Goal: Information Seeking & Learning: Understand process/instructions

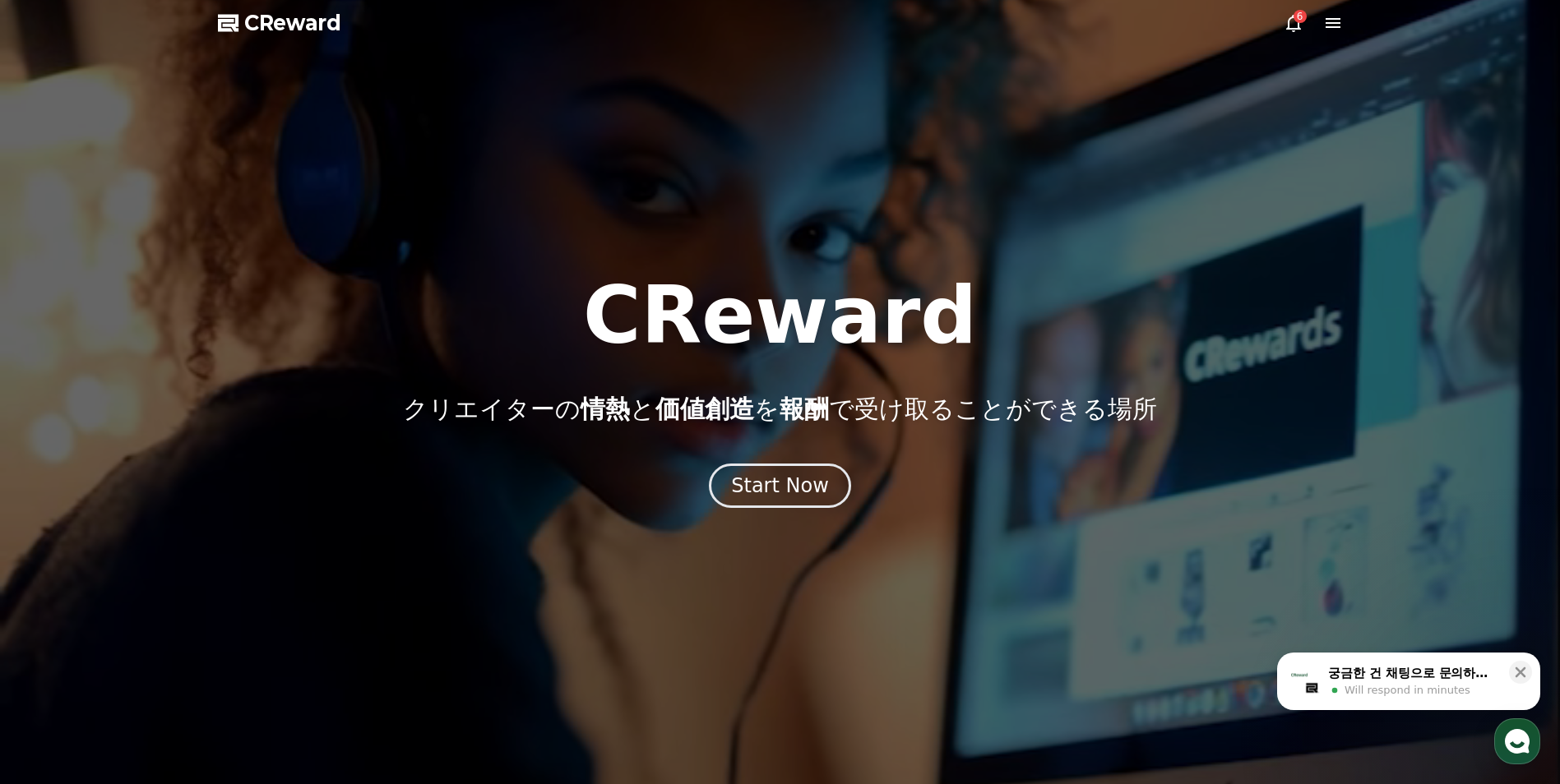
click at [1332, 22] on icon at bounding box center [1332, 23] width 15 height 10
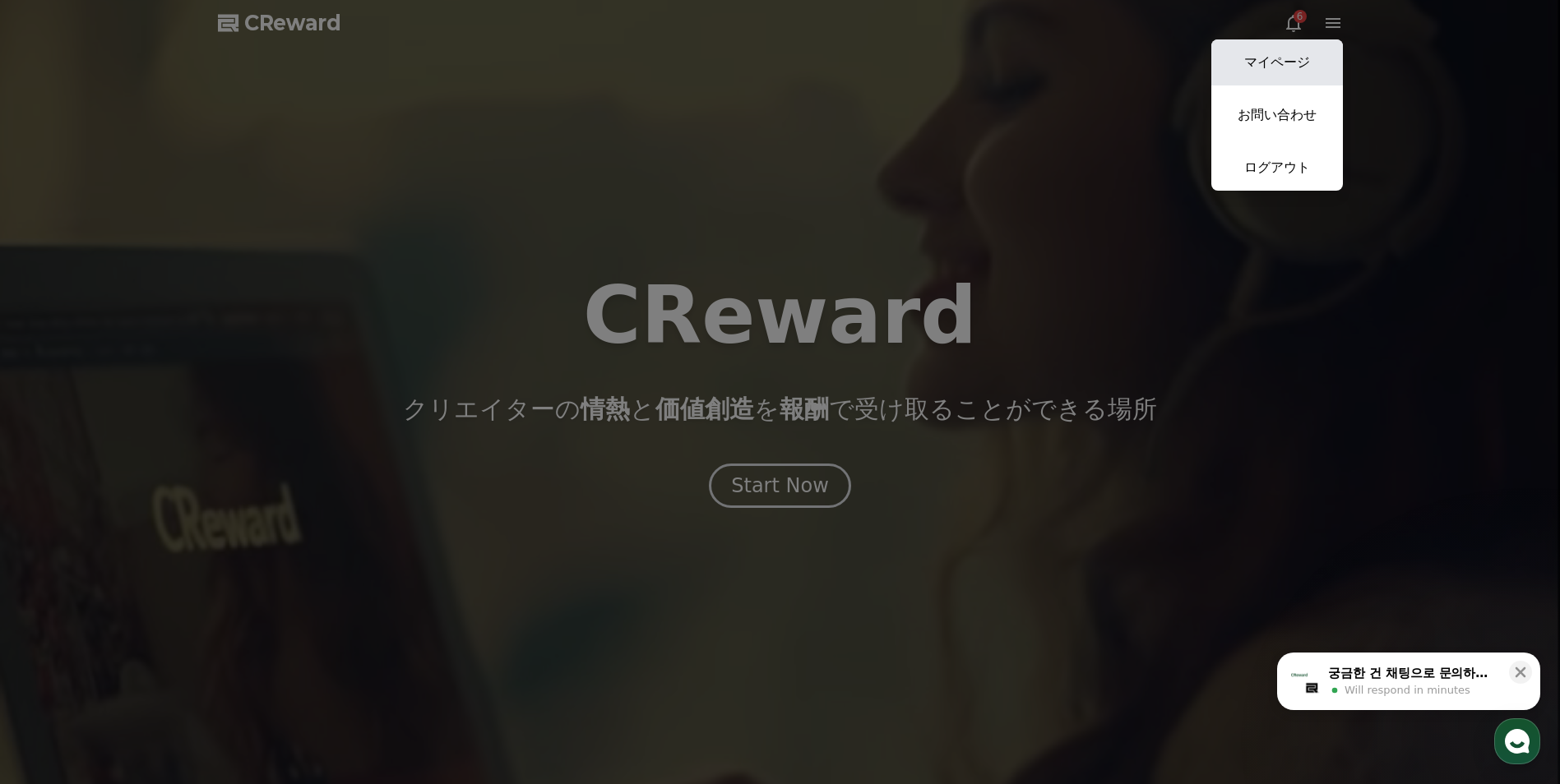
click at [1316, 54] on link "マイページ" at bounding box center [1277, 62] width 132 height 46
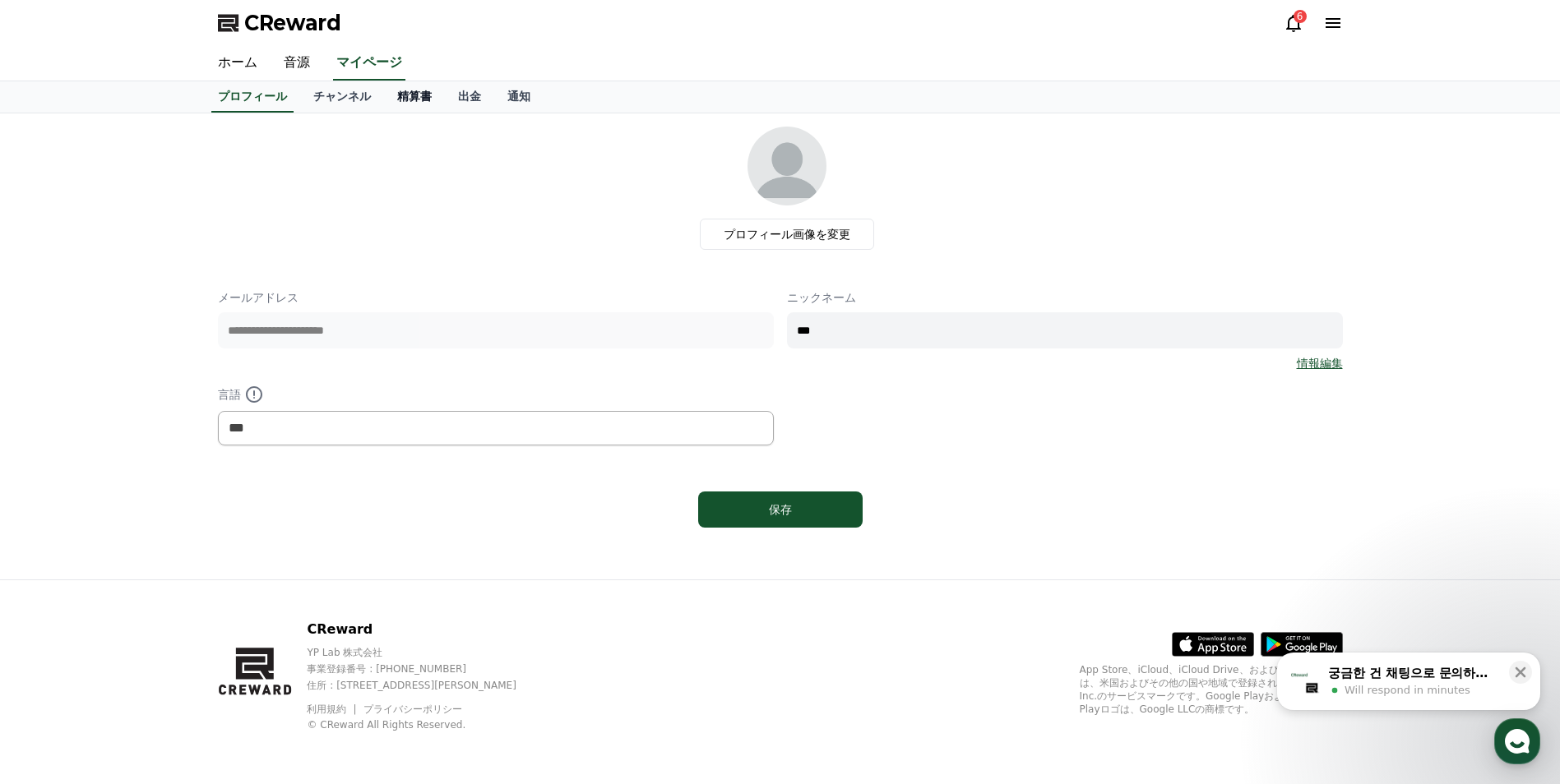
click at [390, 94] on link "精算書" at bounding box center [414, 97] width 60 height 32
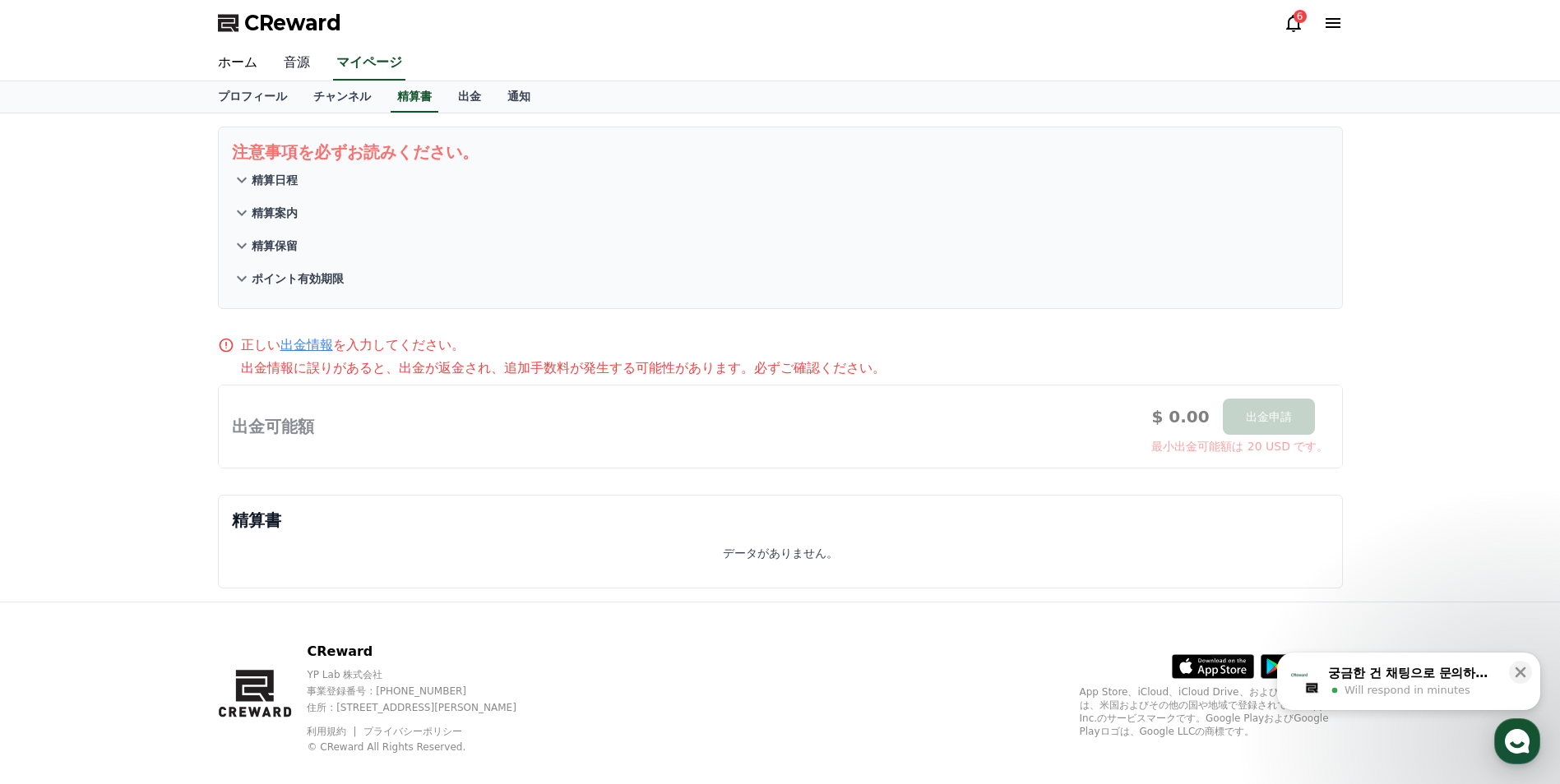
click at [295, 63] on link "音源" at bounding box center [296, 62] width 52 height 35
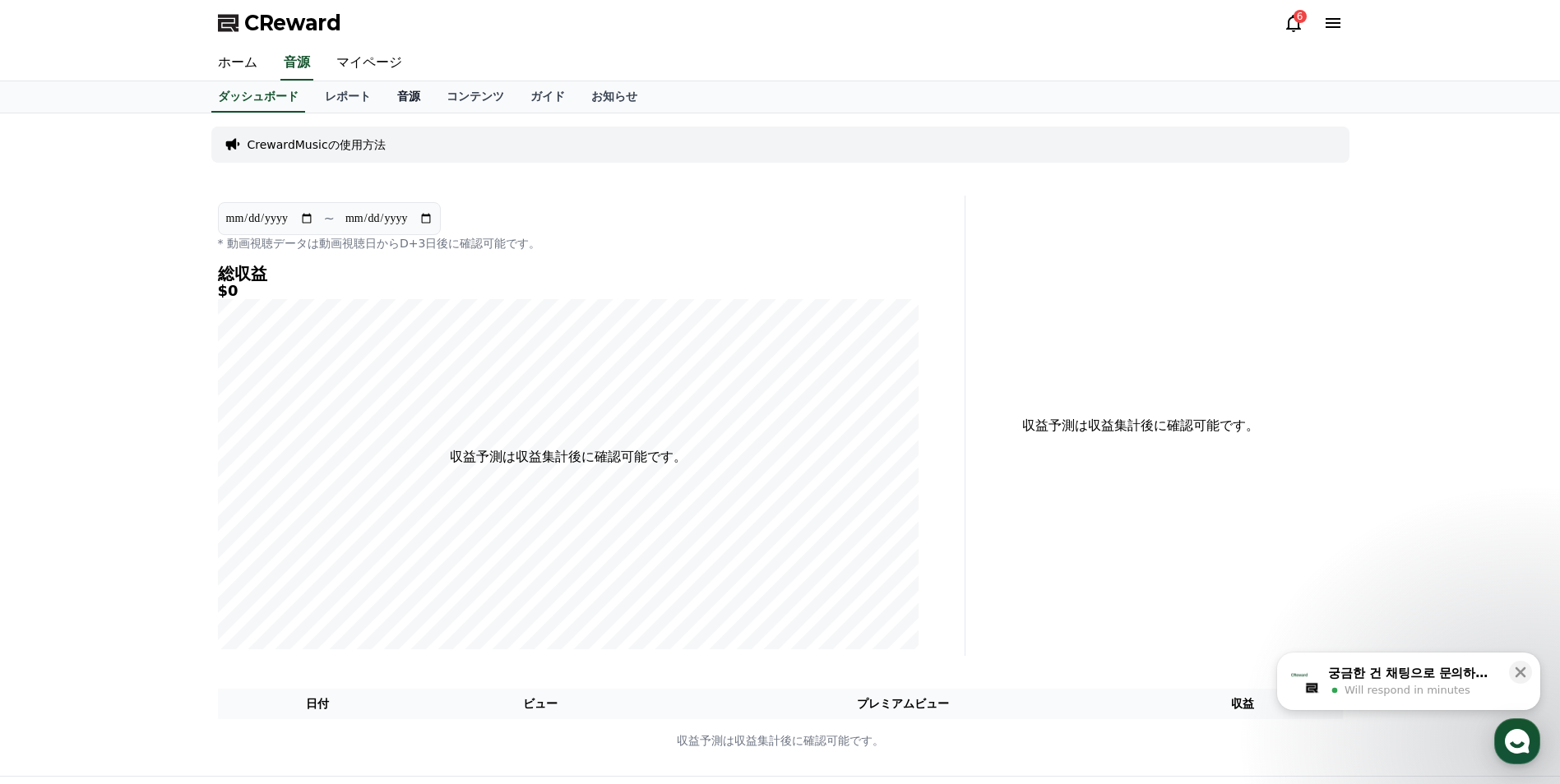
click at [384, 94] on link "音源" at bounding box center [409, 97] width 50 height 32
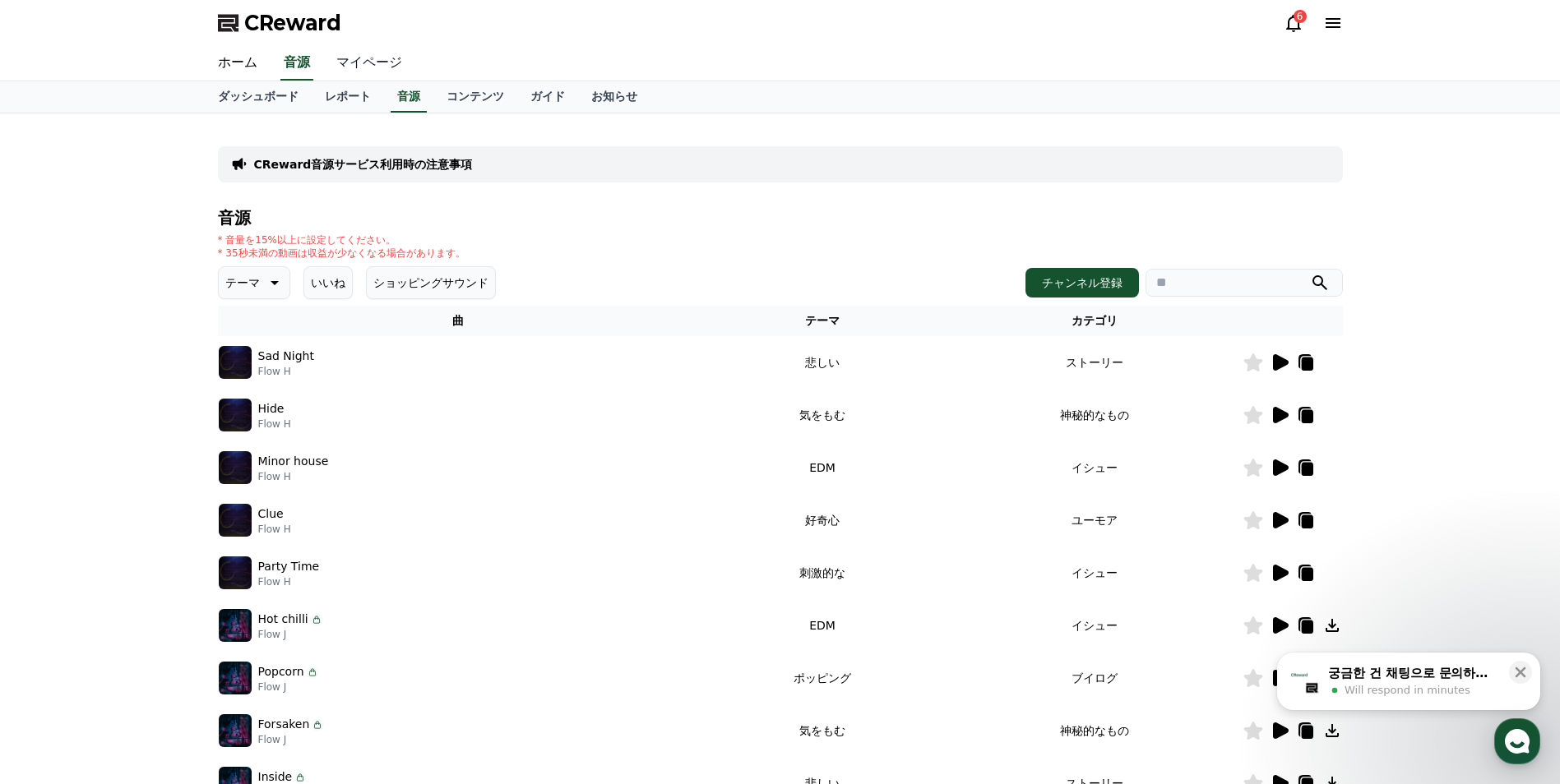
click at [350, 66] on link "マイページ" at bounding box center [368, 62] width 92 height 35
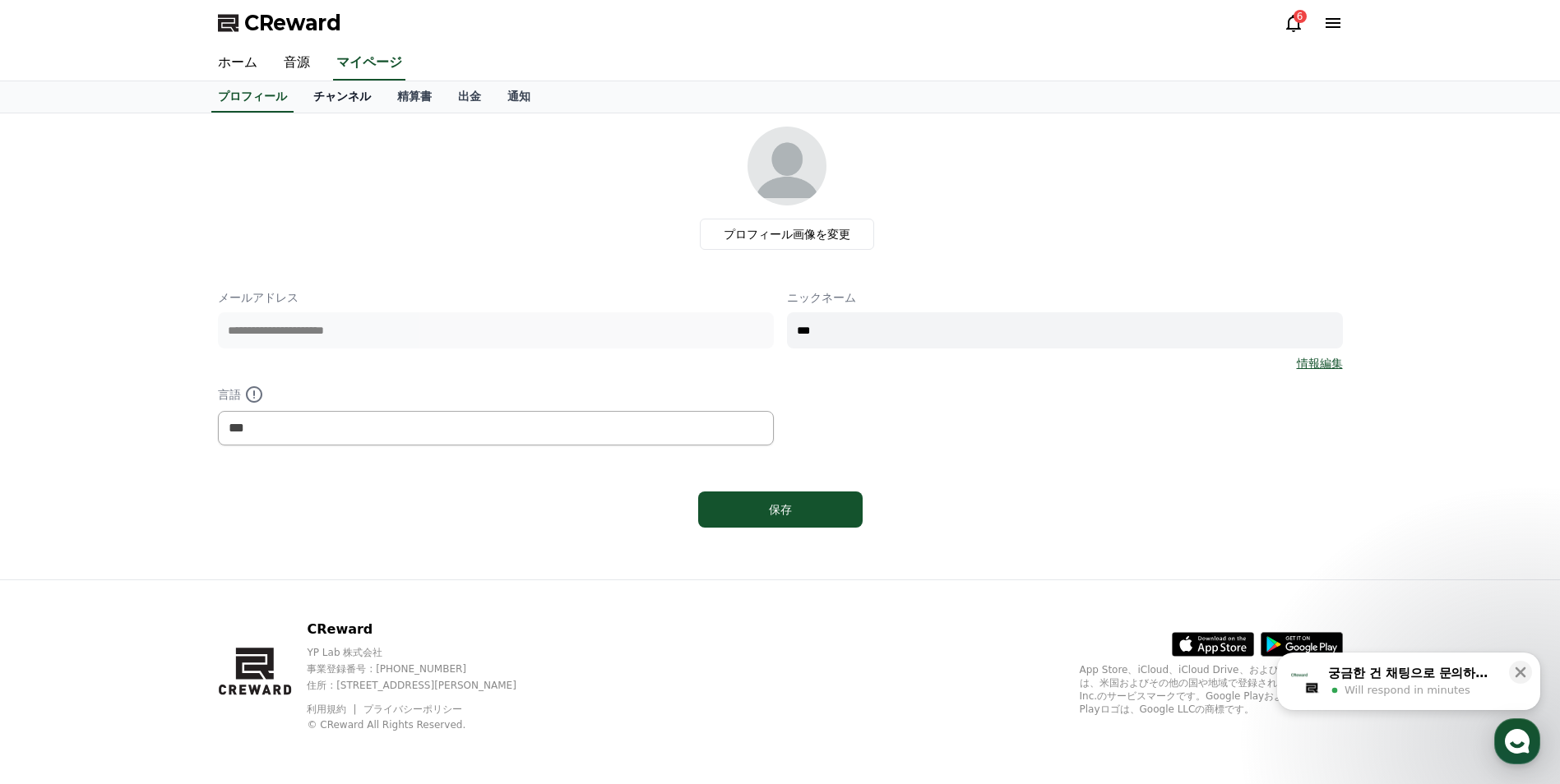
click at [322, 95] on link "チャンネル" at bounding box center [342, 97] width 84 height 32
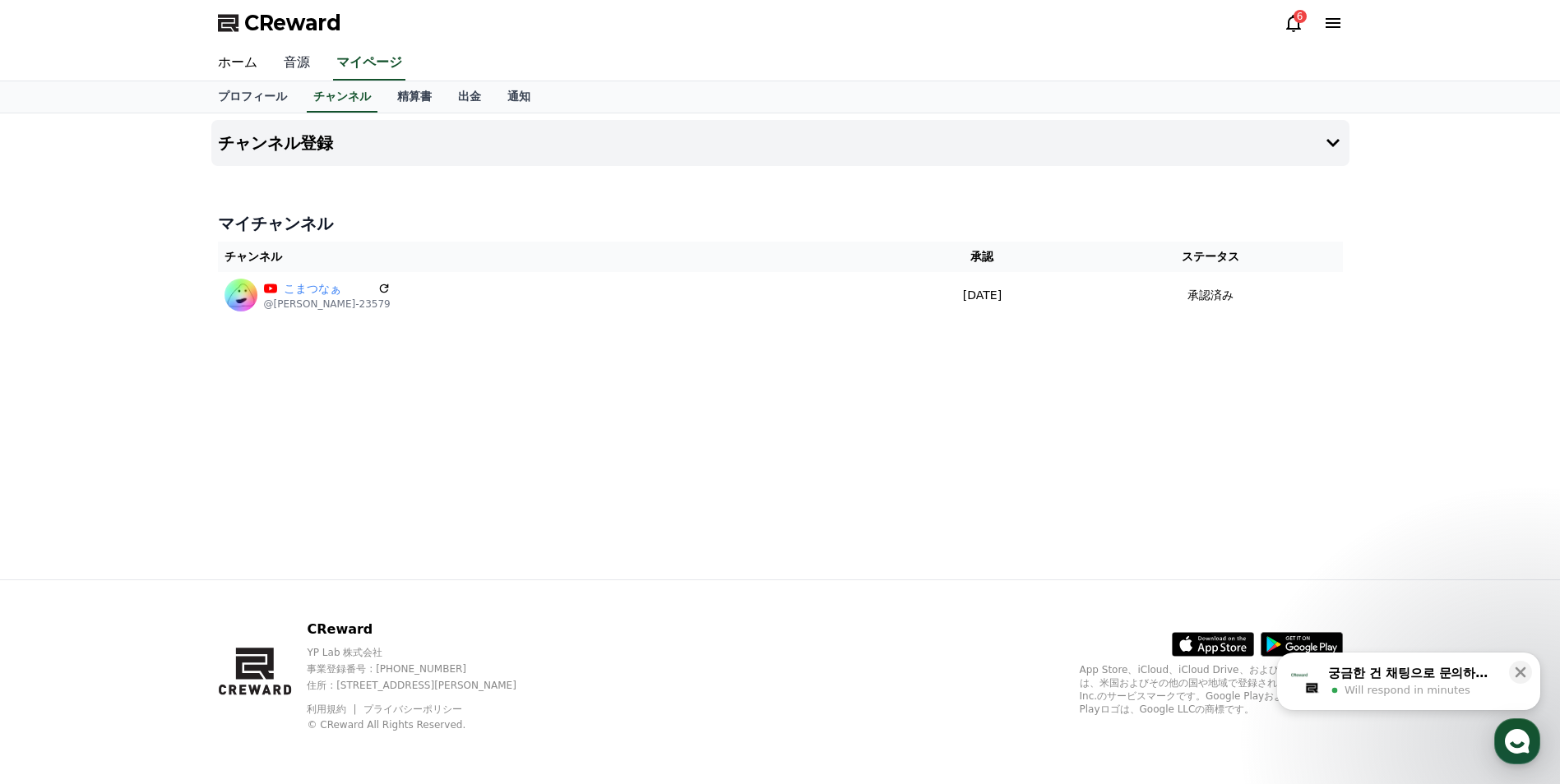
click at [291, 55] on link "音源" at bounding box center [296, 62] width 52 height 35
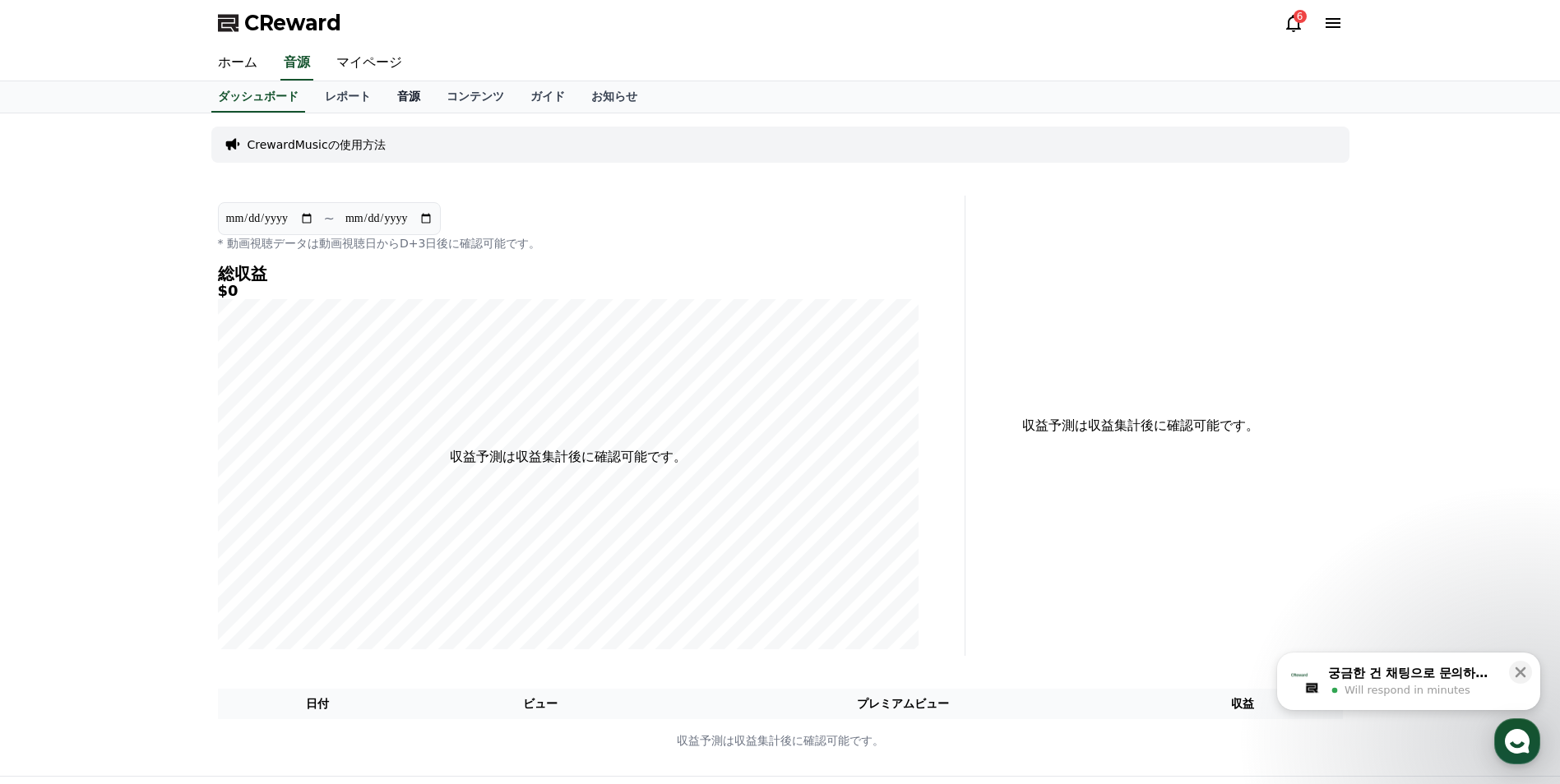
click at [384, 101] on link "音源" at bounding box center [409, 97] width 50 height 32
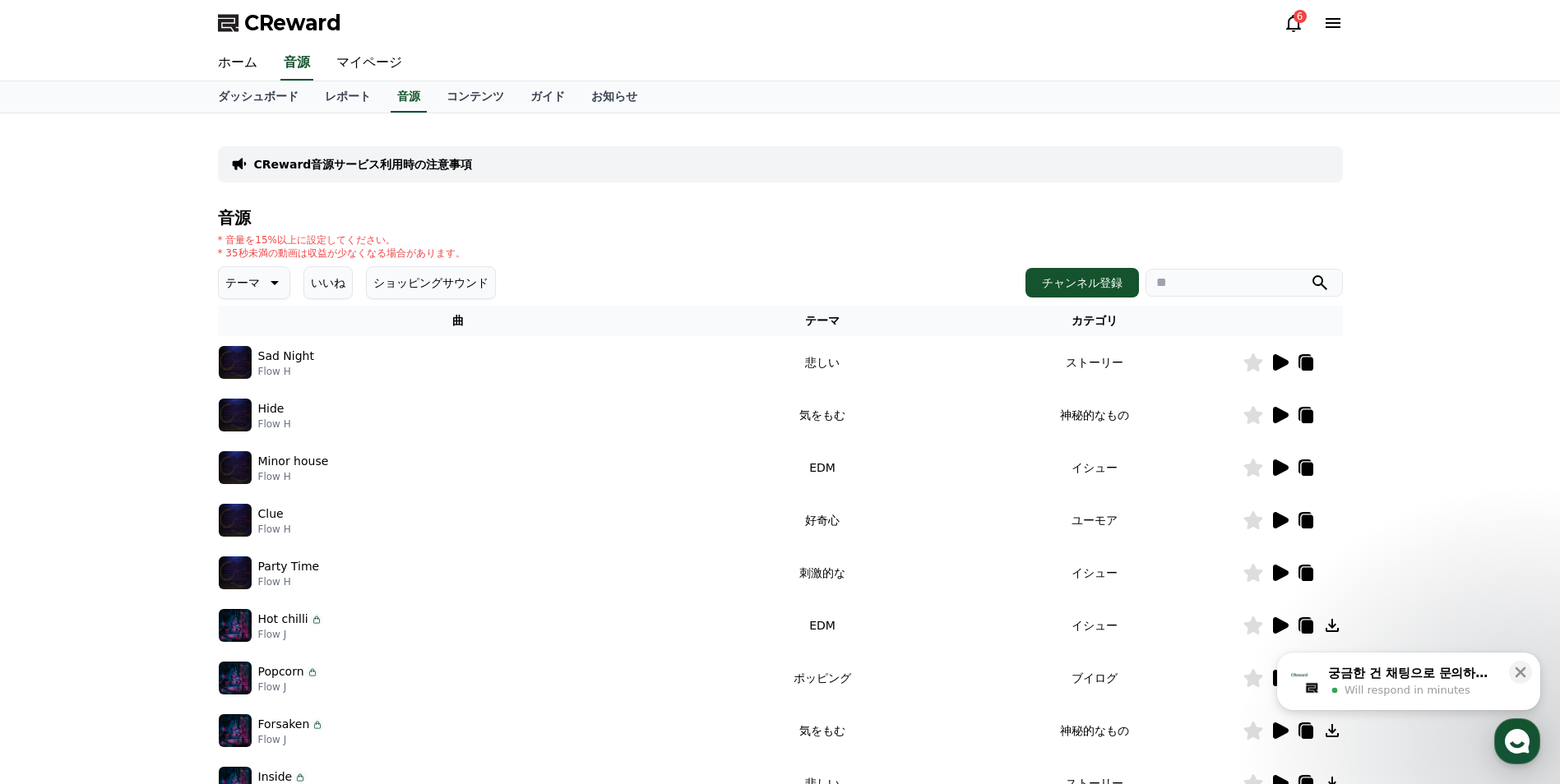
click at [245, 363] on img at bounding box center [235, 362] width 33 height 33
click at [229, 370] on img at bounding box center [235, 362] width 33 height 33
click at [1271, 363] on icon at bounding box center [1280, 362] width 20 height 20
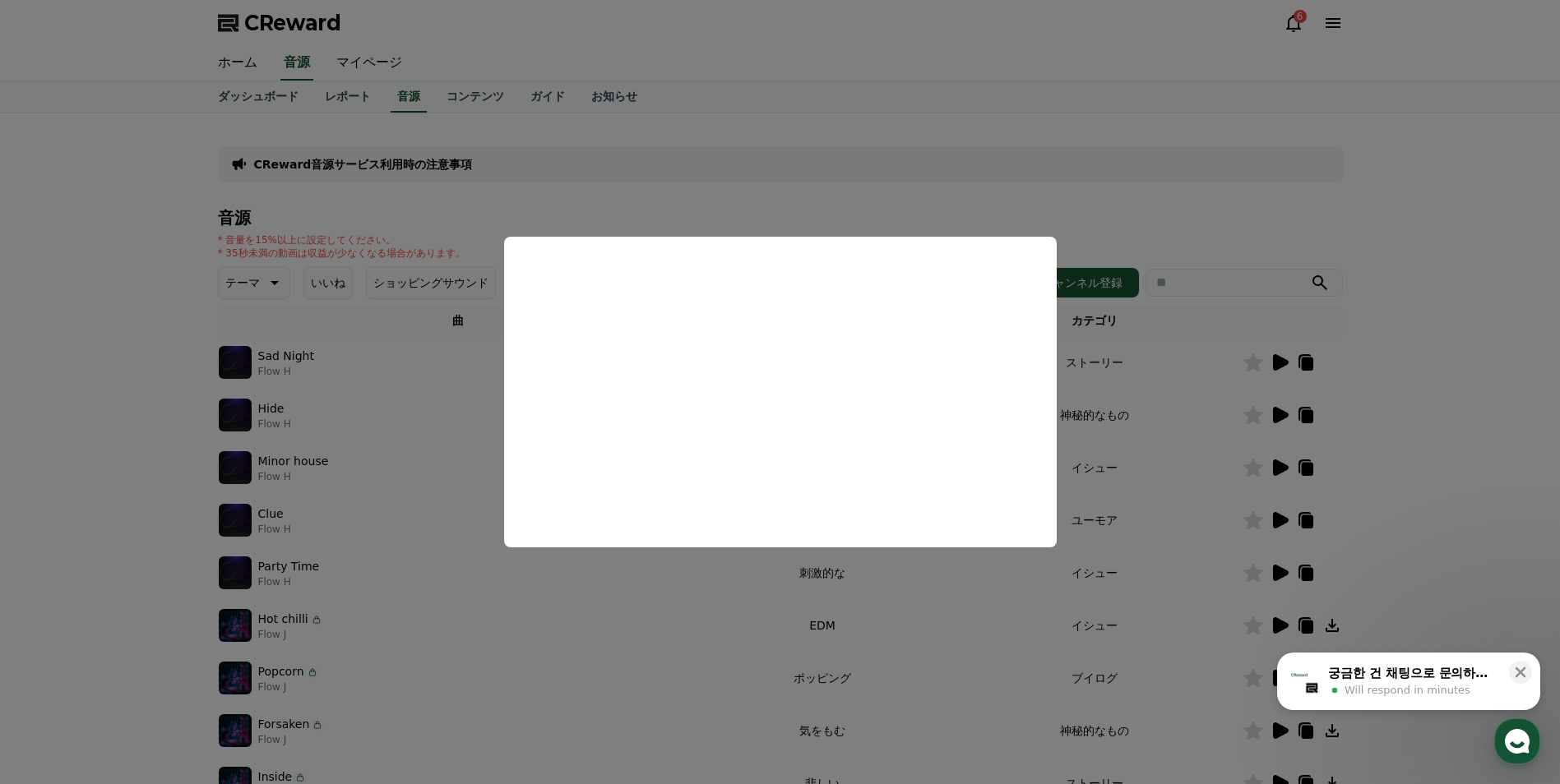
click at [997, 573] on button "close modal" at bounding box center [780, 392] width 1560 height 784
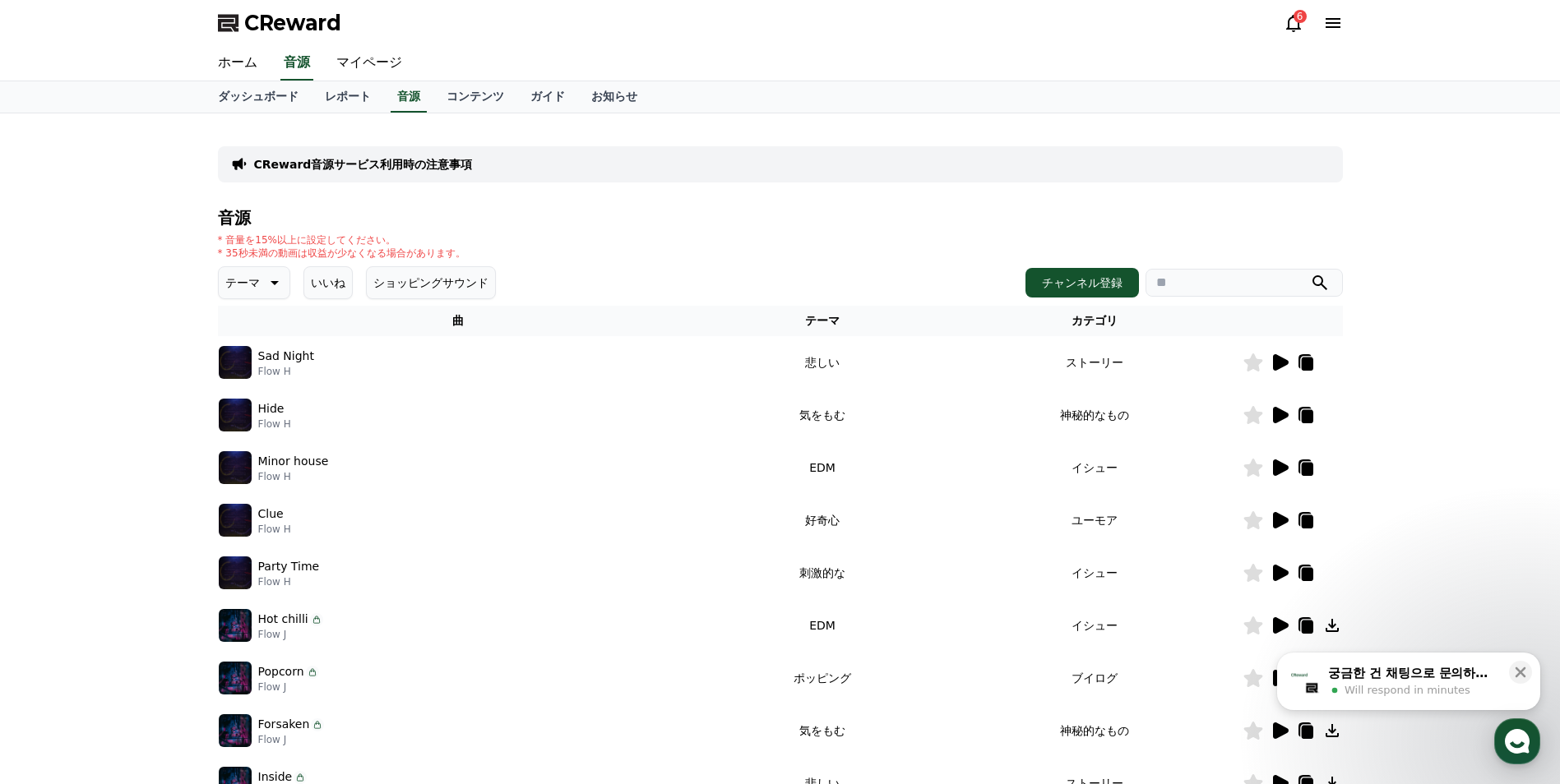
click at [1314, 361] on icon at bounding box center [1305, 362] width 20 height 20
click at [339, 94] on link "レポート" at bounding box center [348, 97] width 72 height 32
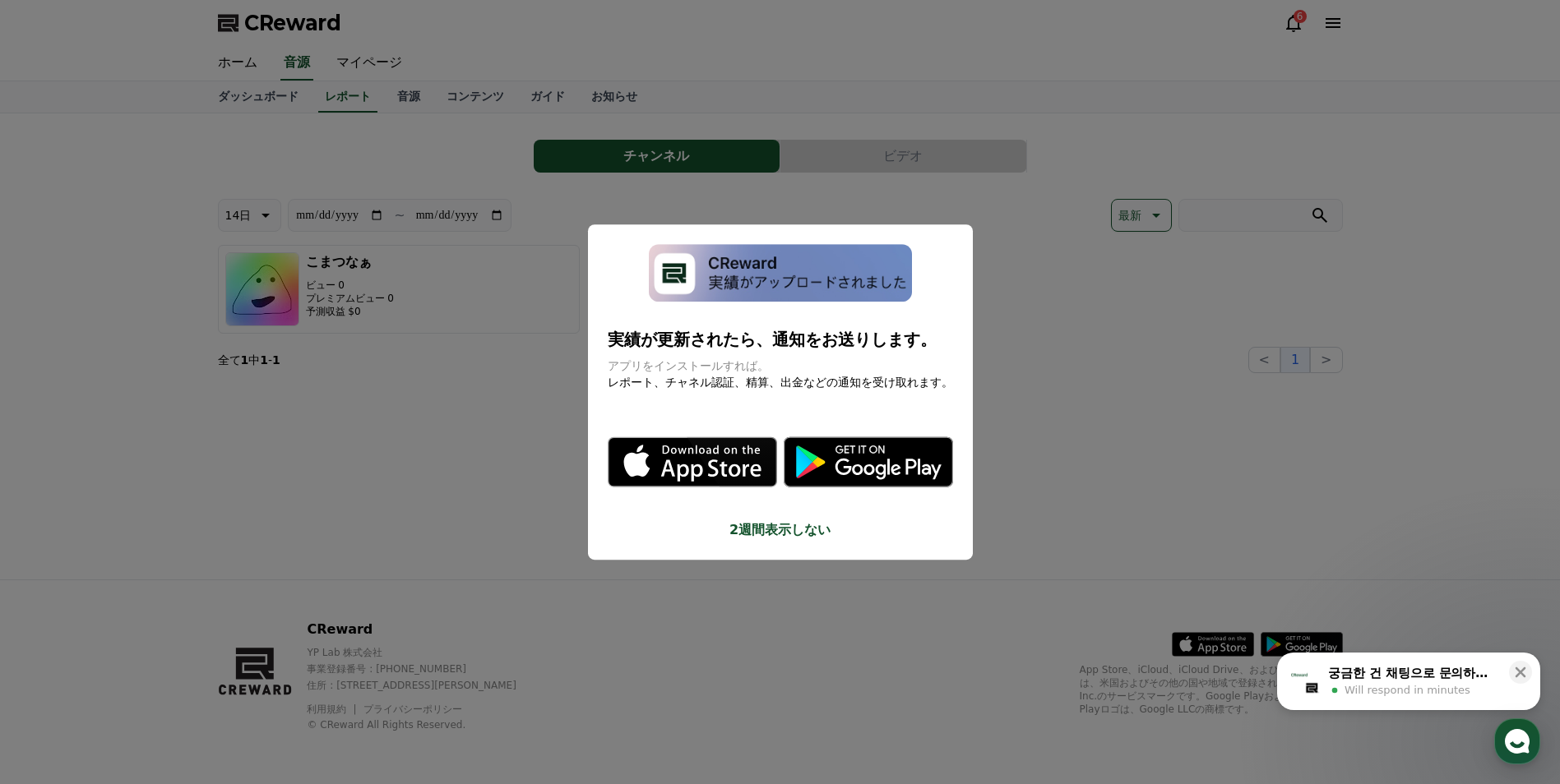
click at [537, 242] on button "close modal" at bounding box center [780, 392] width 1560 height 784
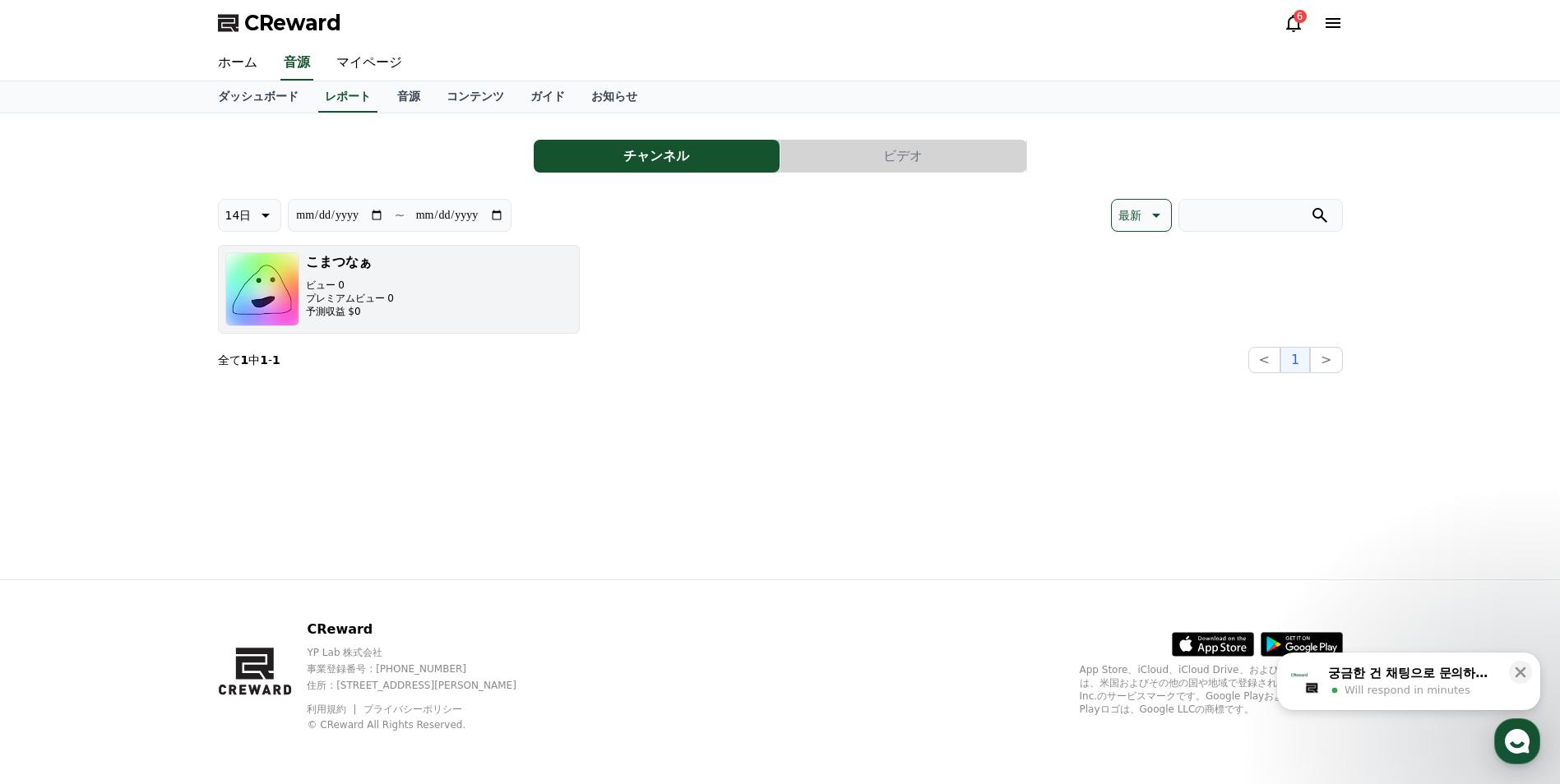
click at [417, 310] on button "こまつなぁ ビュー 0 プレミアムビュー 0 予測収益 $0" at bounding box center [398, 289] width 362 height 89
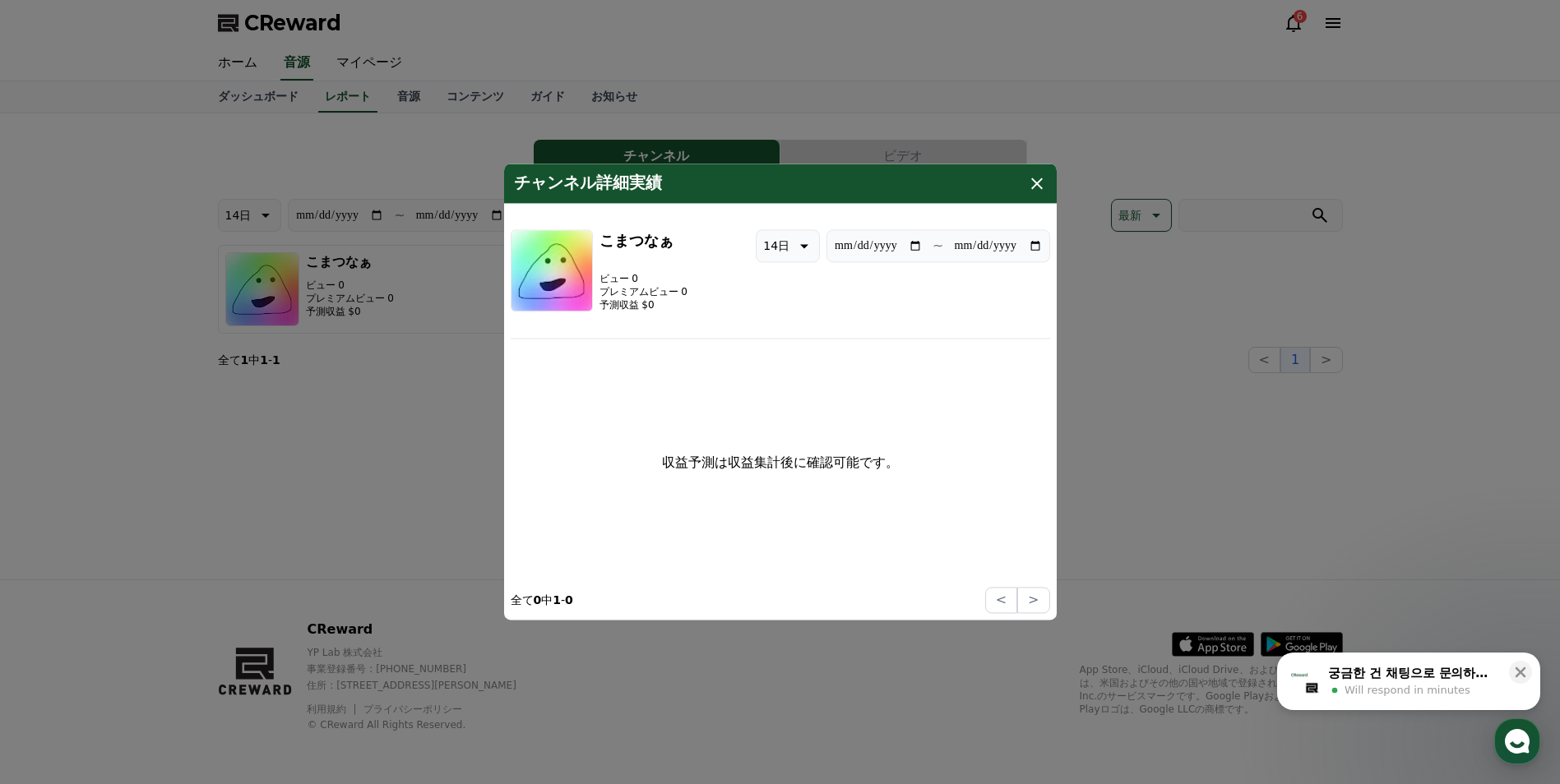
click at [1029, 182] on icon "modal" at bounding box center [1037, 183] width 20 height 20
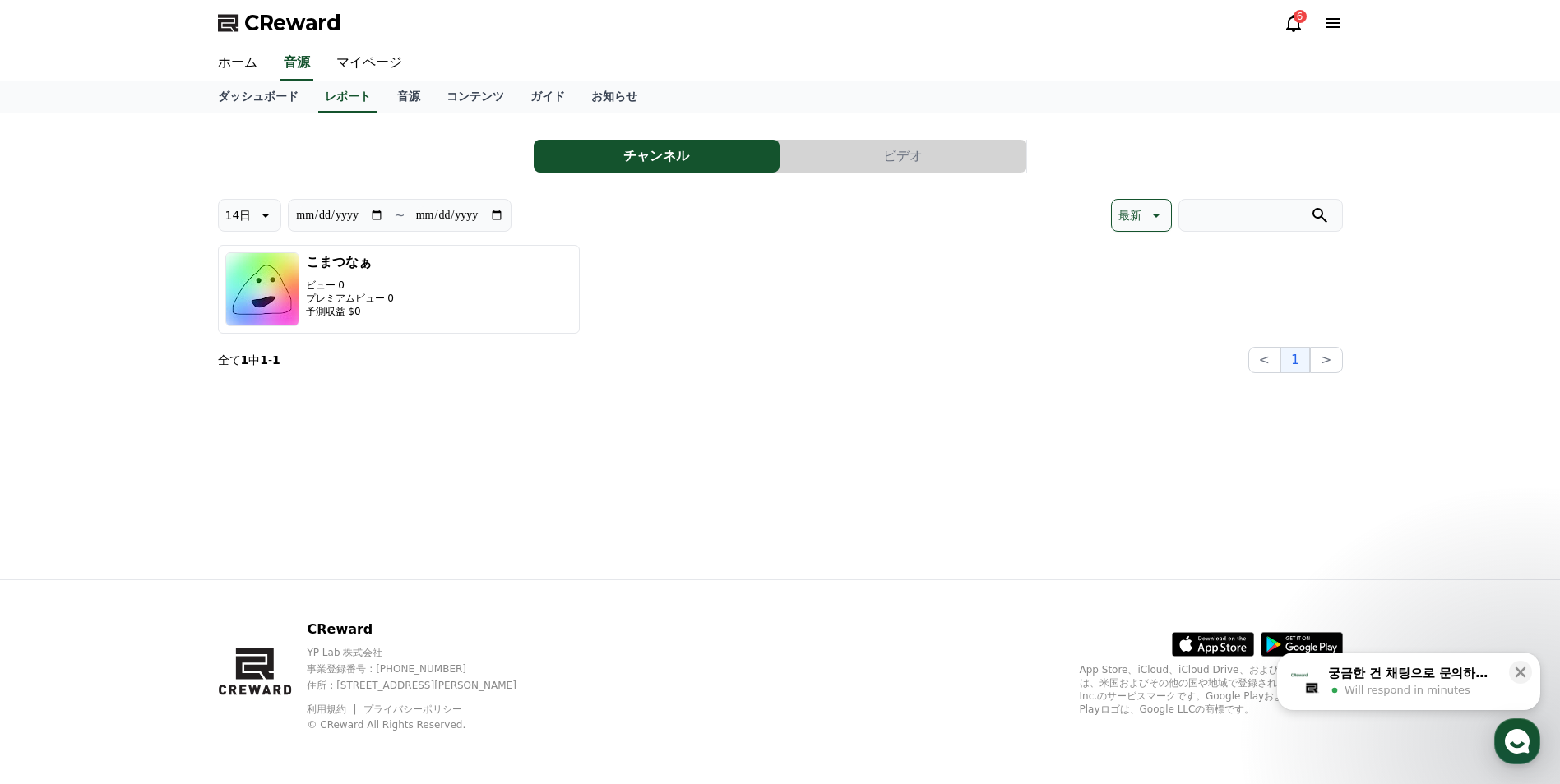
click at [1008, 148] on button "ビデオ" at bounding box center [903, 155] width 246 height 33
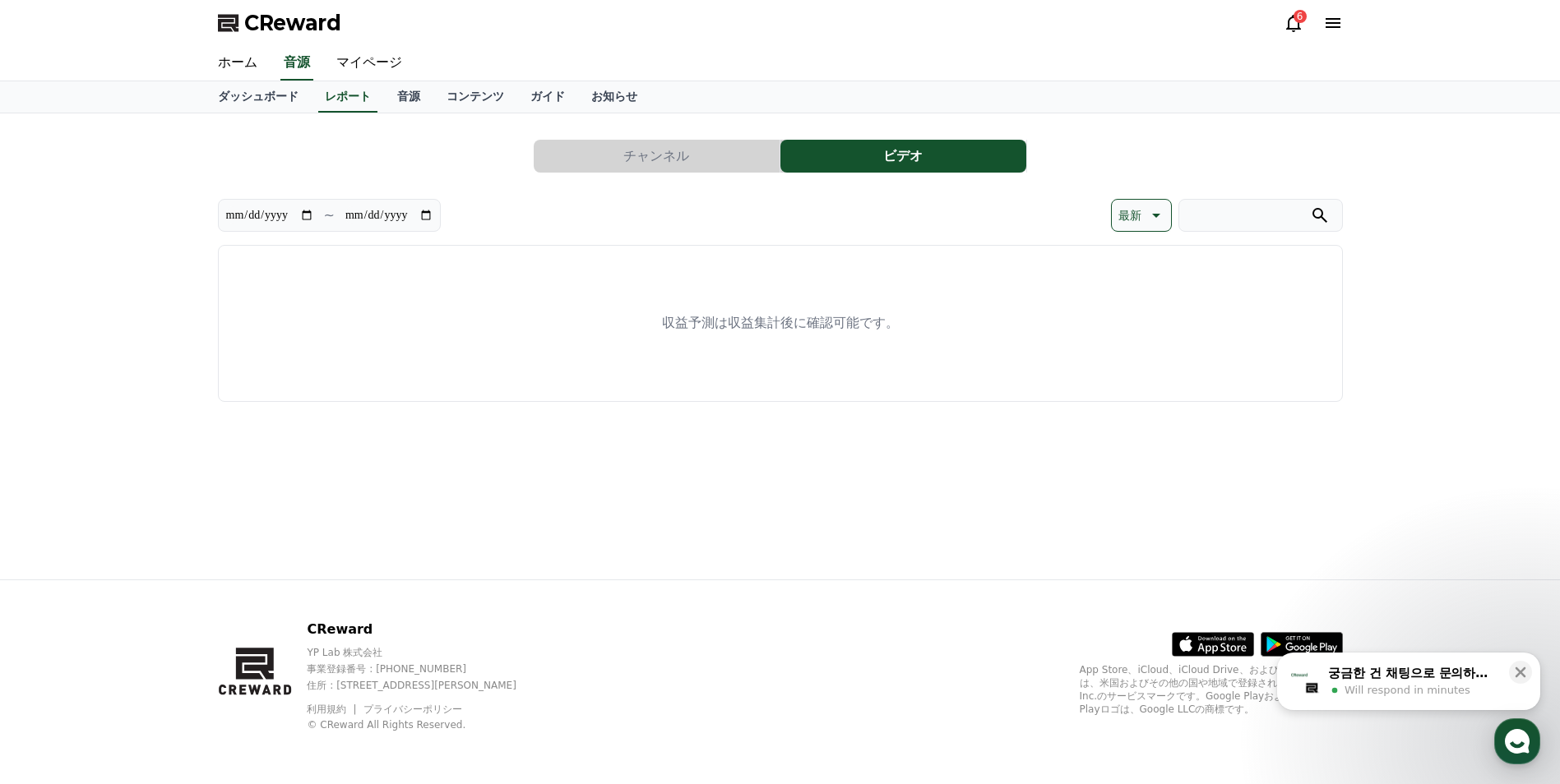
click at [723, 148] on button "チャンネル" at bounding box center [657, 155] width 246 height 33
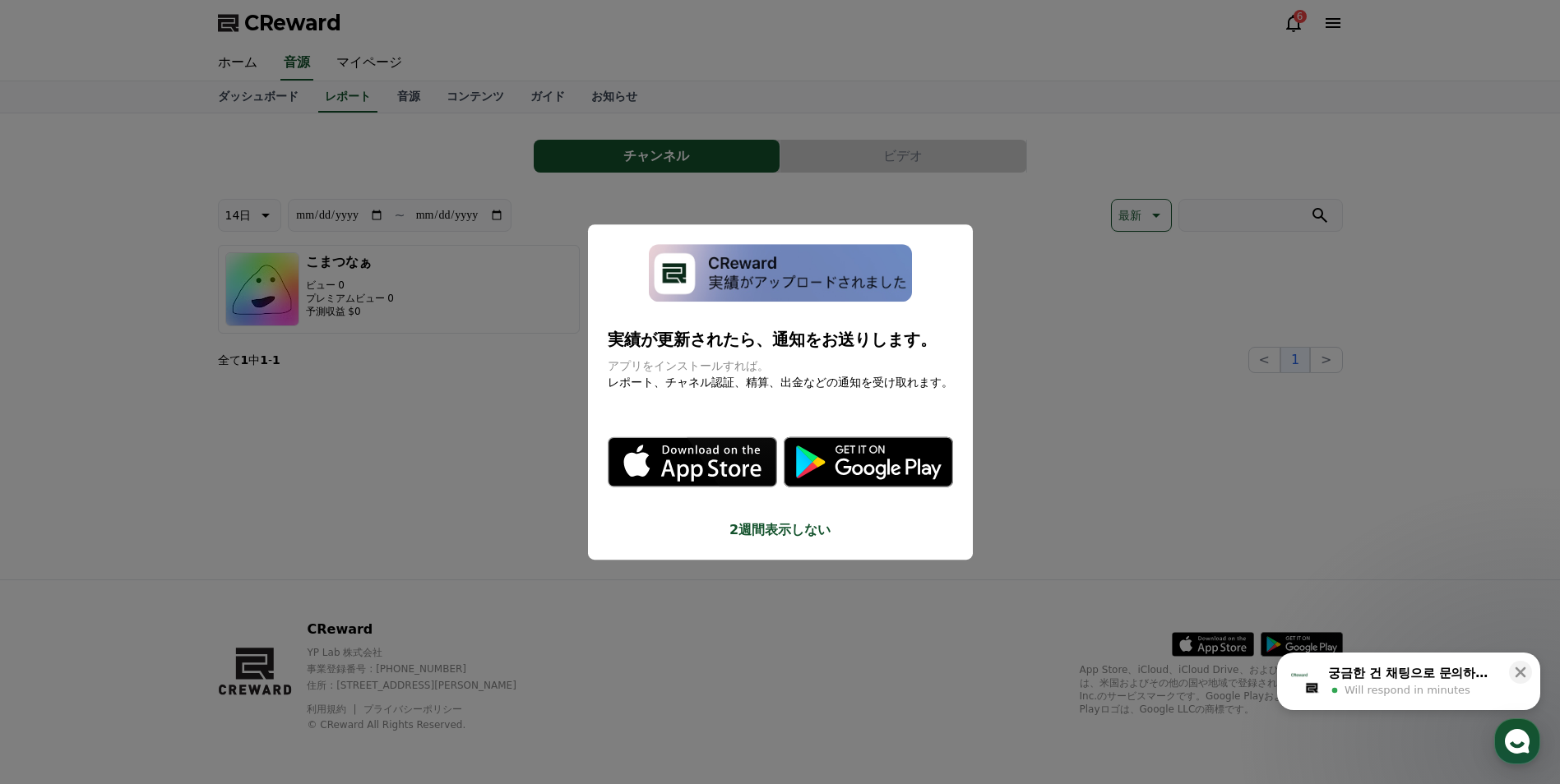
click at [811, 179] on button "close modal" at bounding box center [780, 392] width 1560 height 784
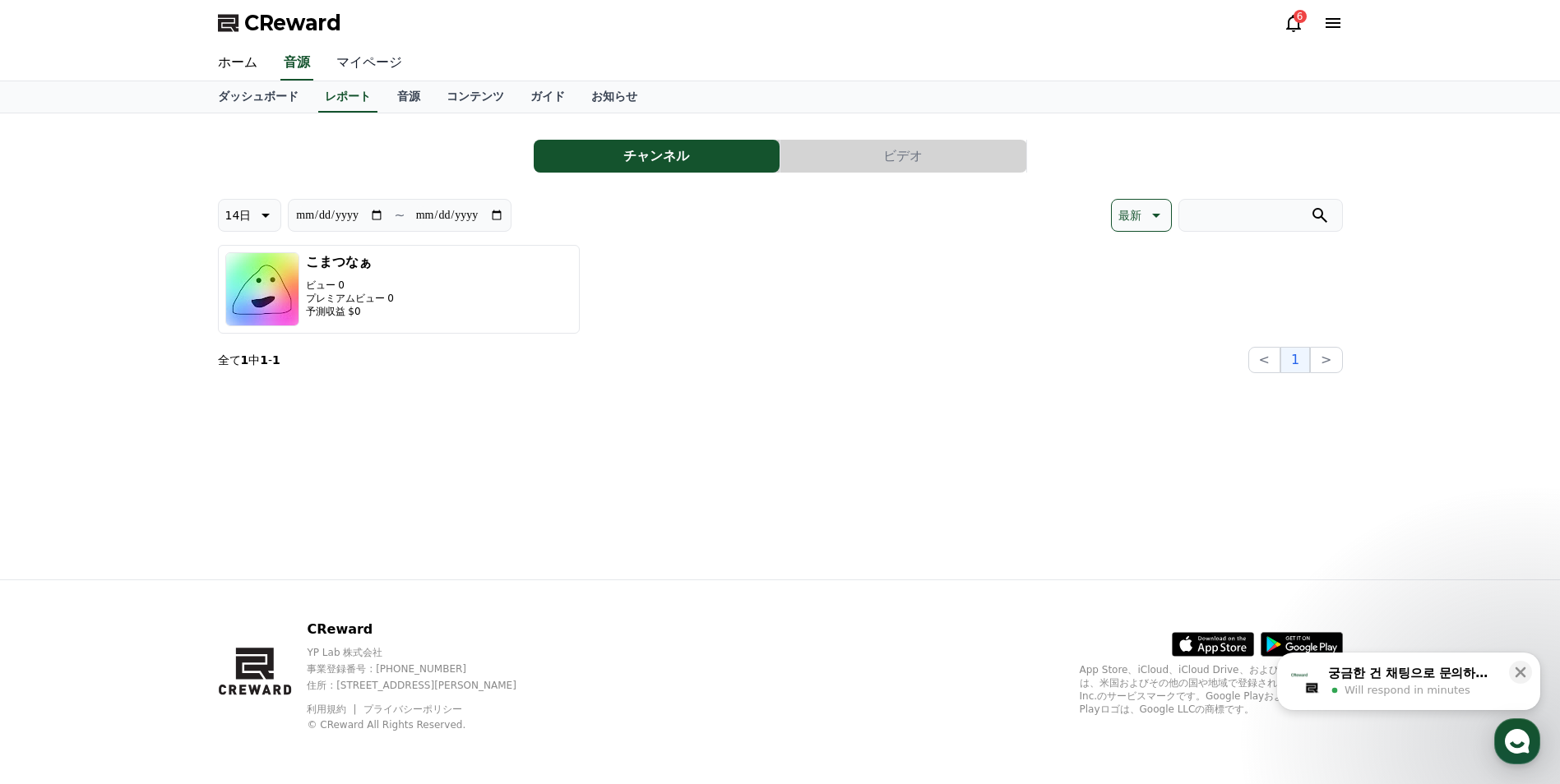
click at [337, 53] on link "マイページ" at bounding box center [368, 62] width 92 height 35
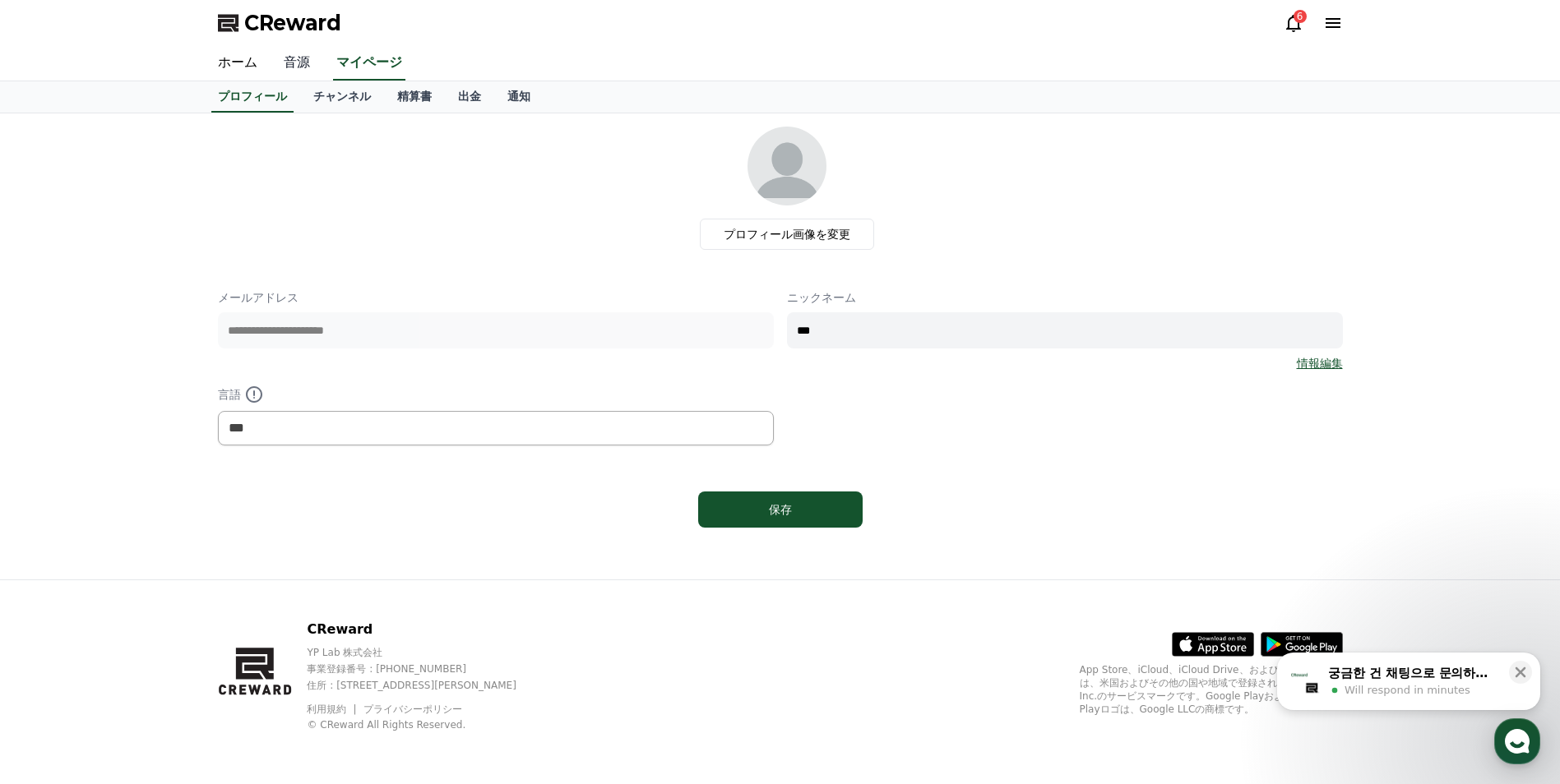
click at [298, 70] on link "音源" at bounding box center [296, 62] width 52 height 35
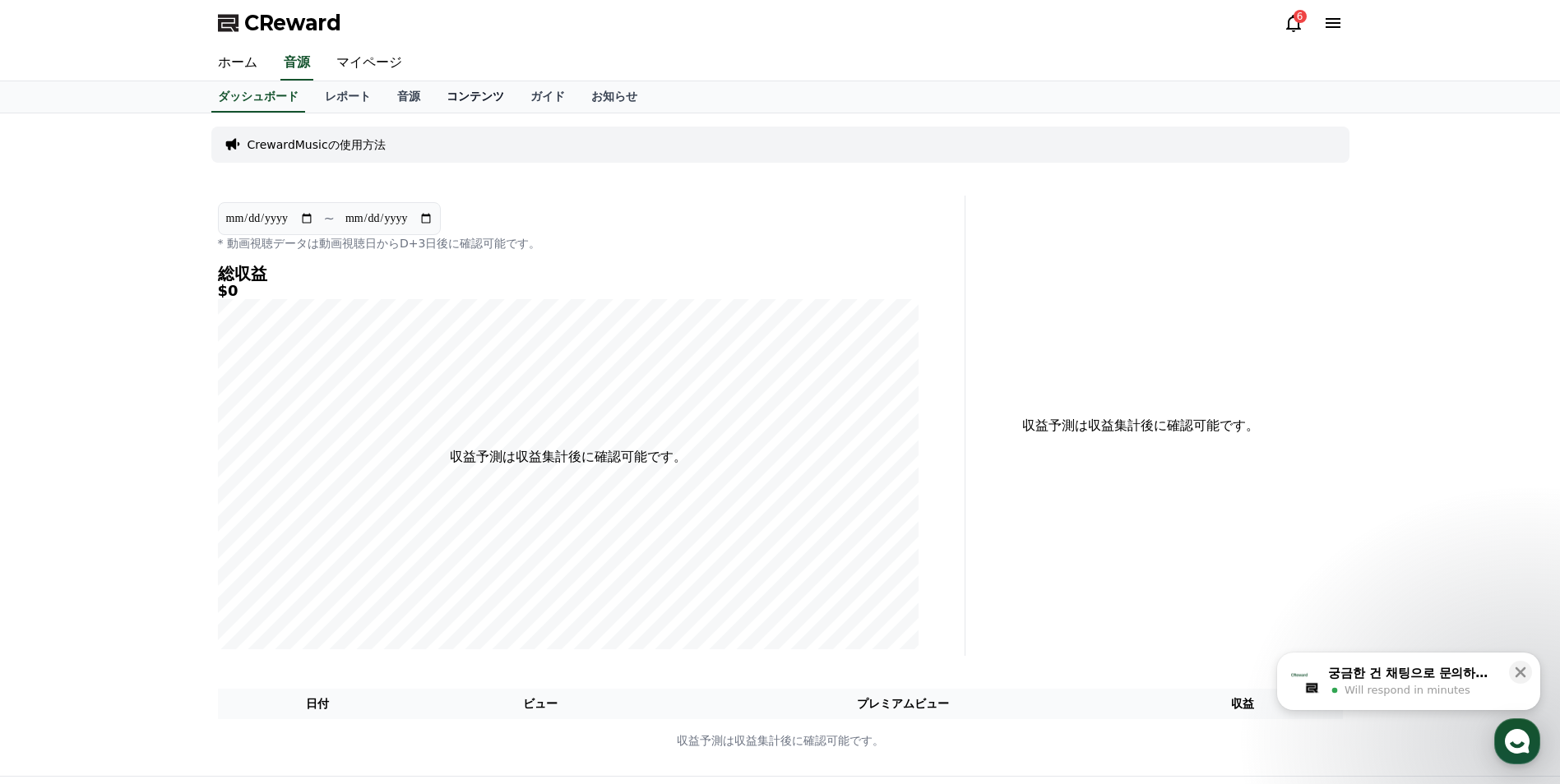
click at [437, 90] on link "コンテンツ" at bounding box center [474, 97] width 84 height 32
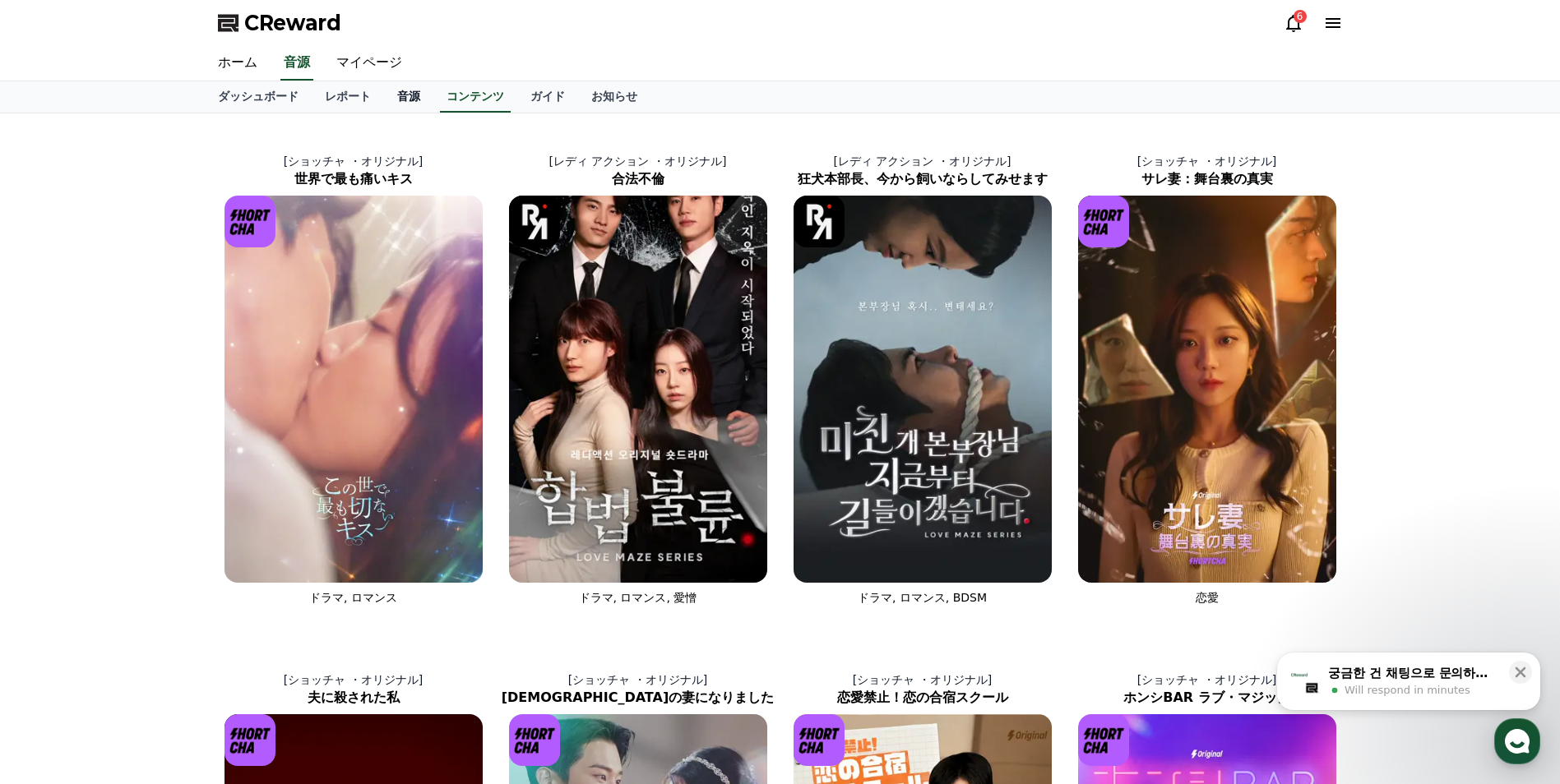
click at [384, 103] on link "音源" at bounding box center [409, 97] width 50 height 32
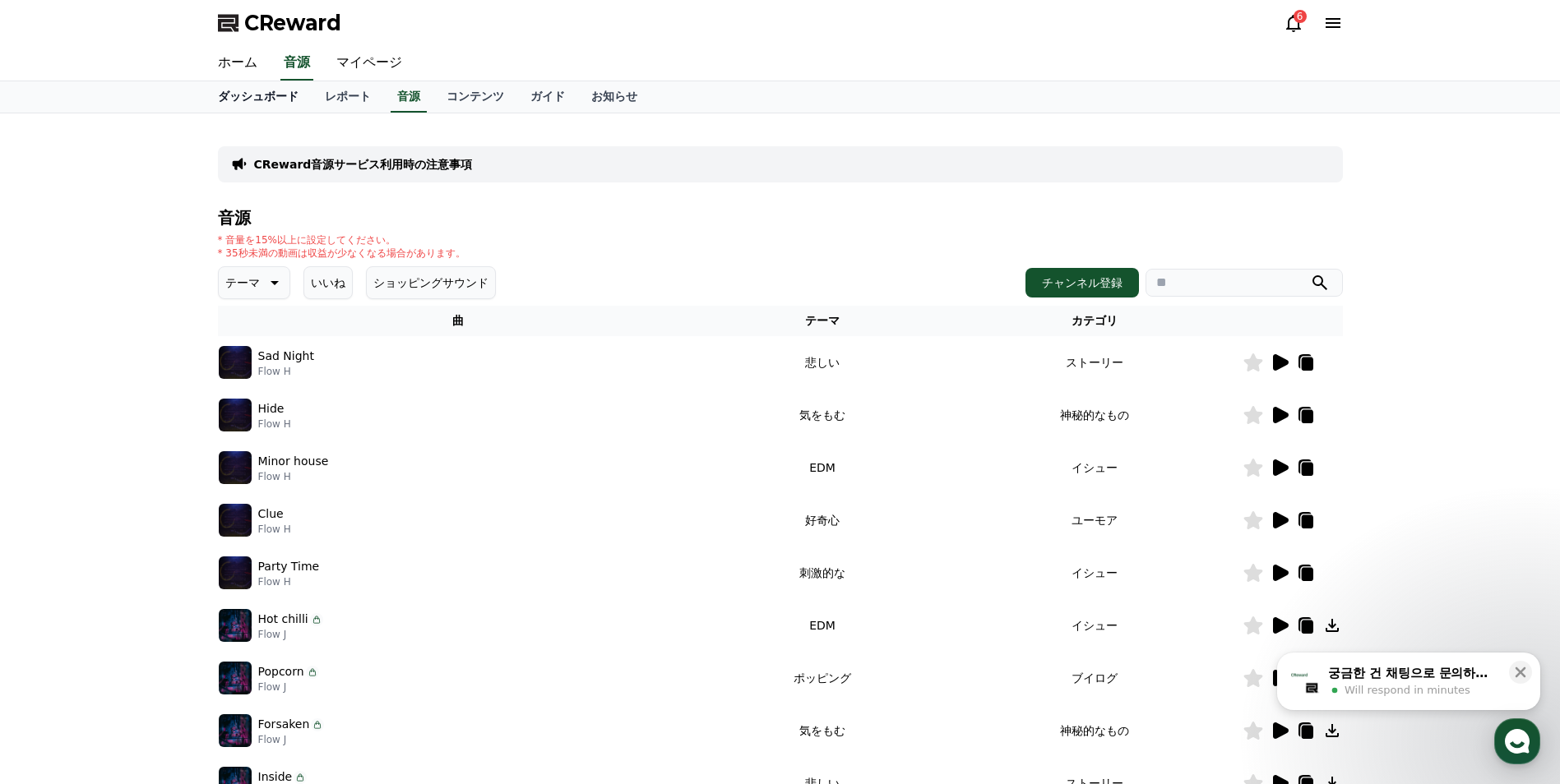
click at [248, 105] on link "ダッシュボード" at bounding box center [259, 97] width 107 height 32
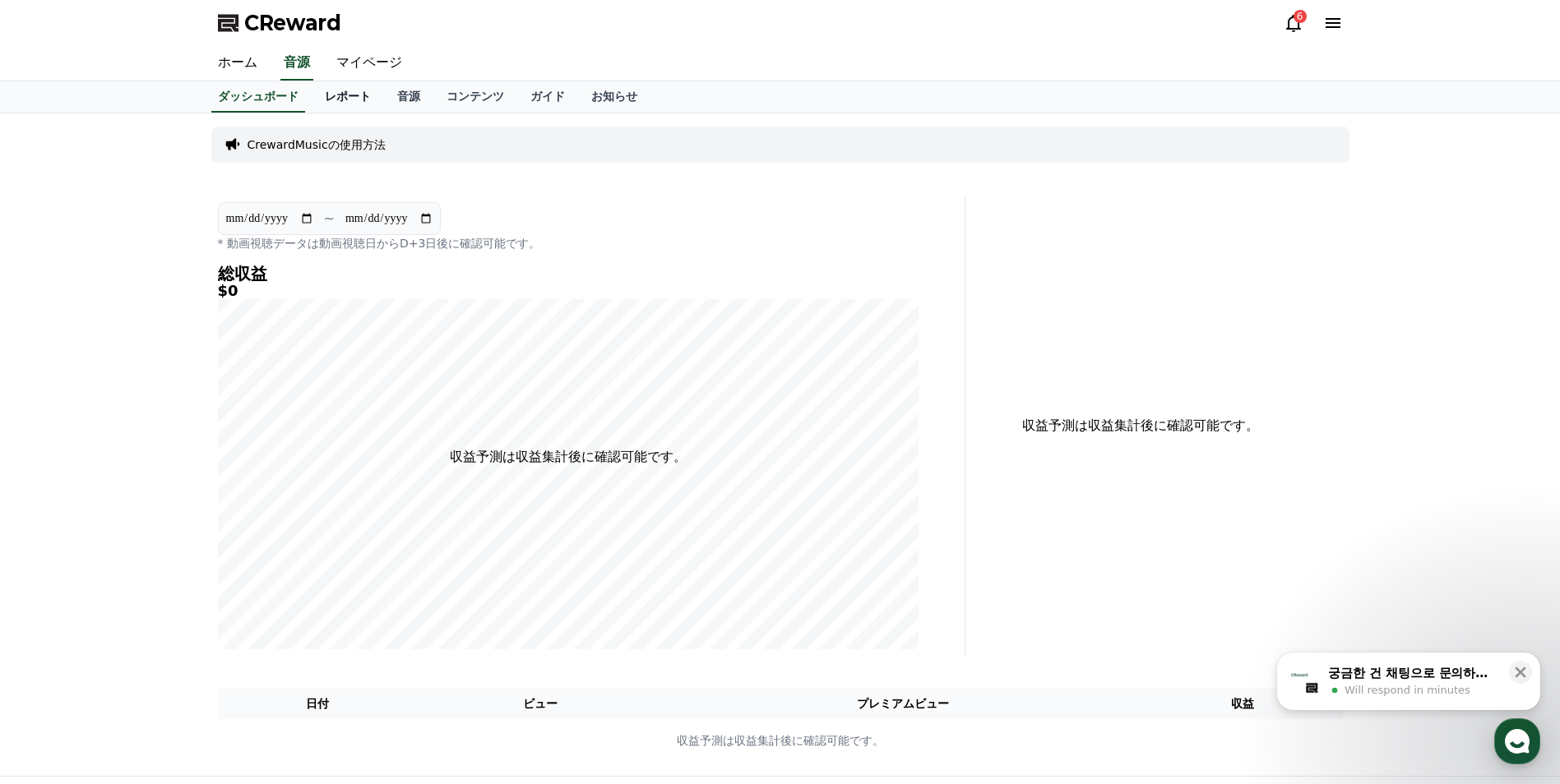
click at [322, 103] on link "レポート" at bounding box center [348, 97] width 72 height 32
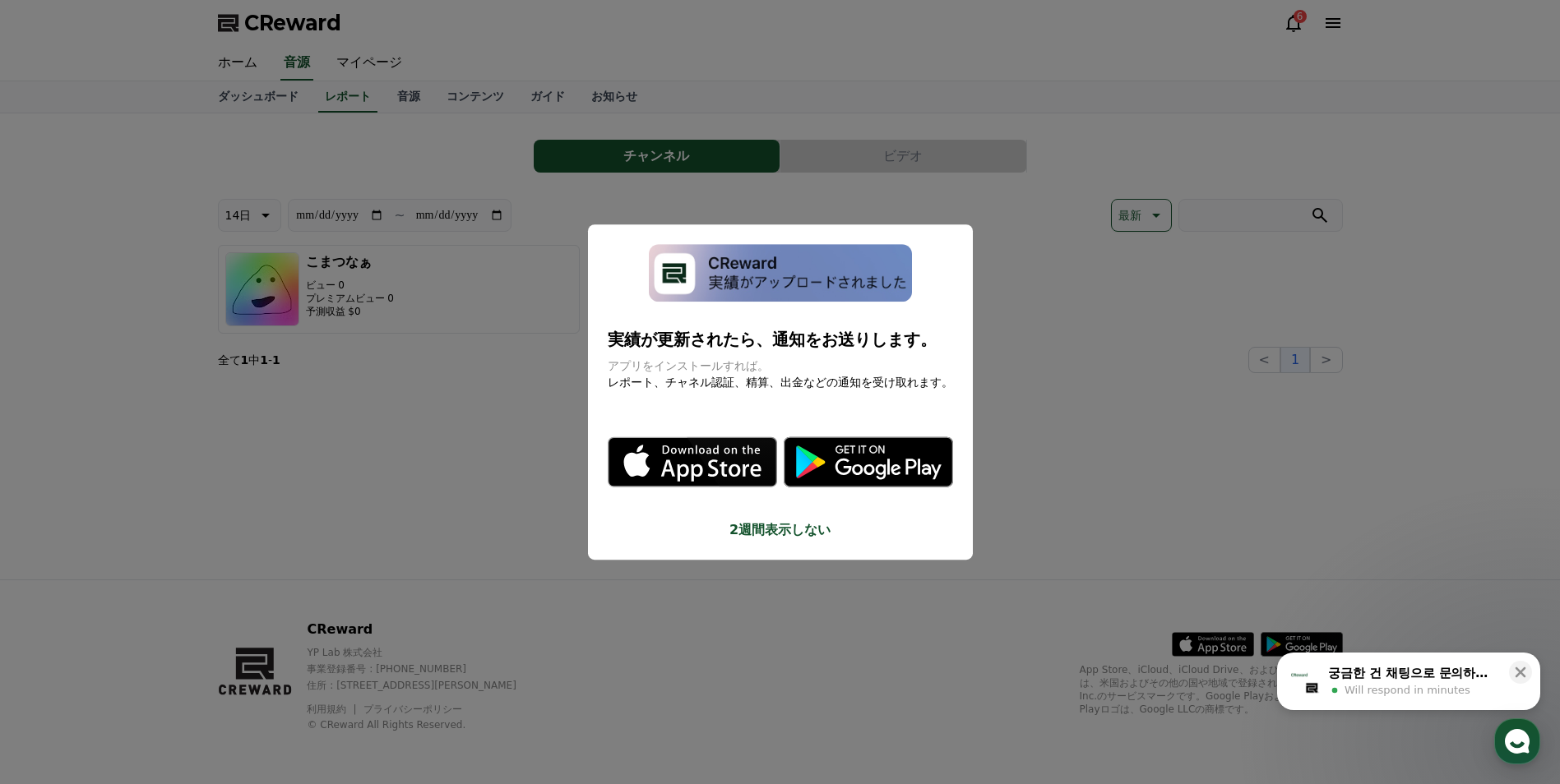
drag, startPoint x: 703, startPoint y: 118, endPoint x: 617, endPoint y: 114, distance: 86.1
click at [702, 119] on button "close modal" at bounding box center [780, 392] width 1560 height 784
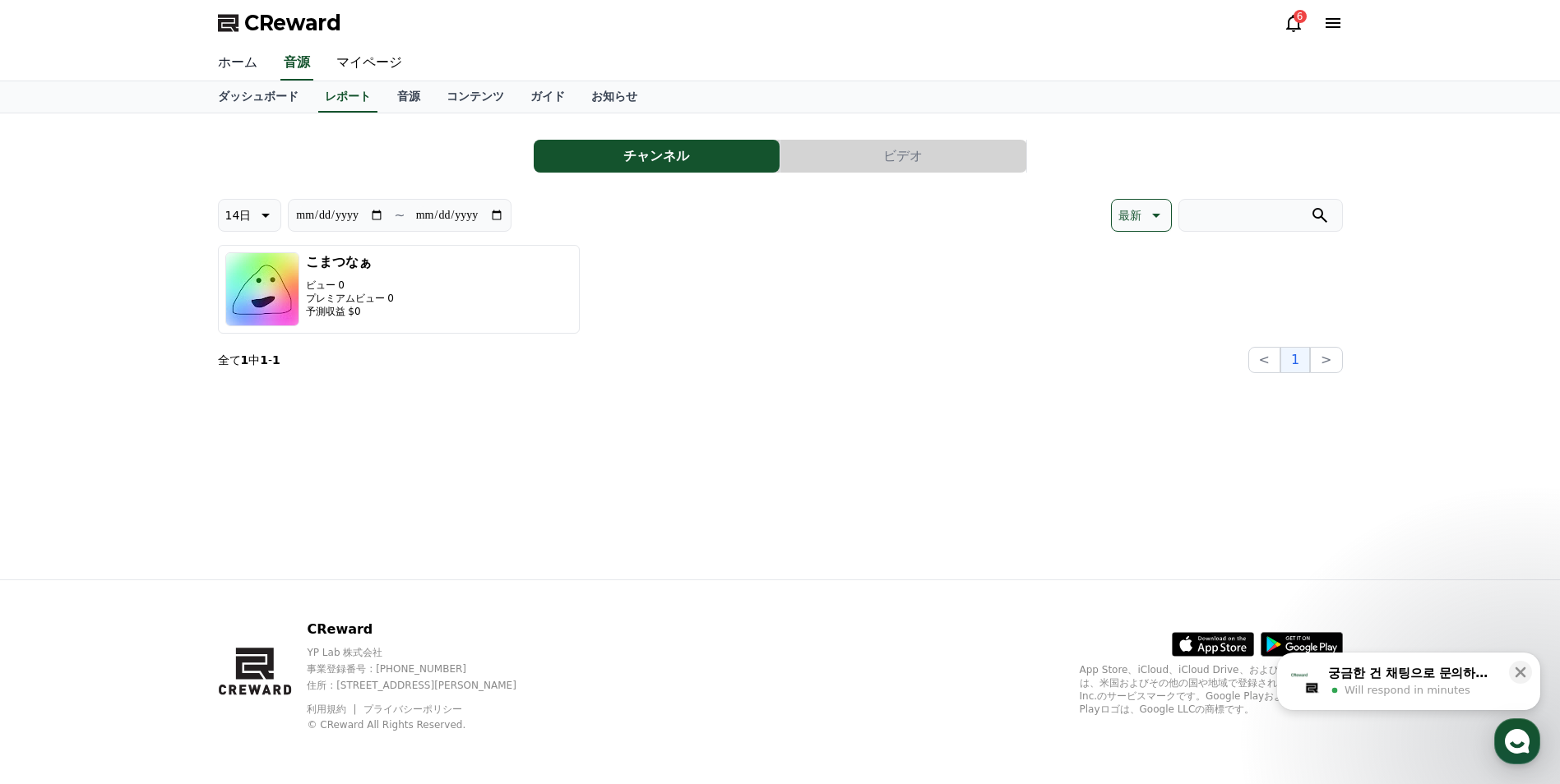
click at [235, 70] on link "ホーム" at bounding box center [238, 62] width 65 height 35
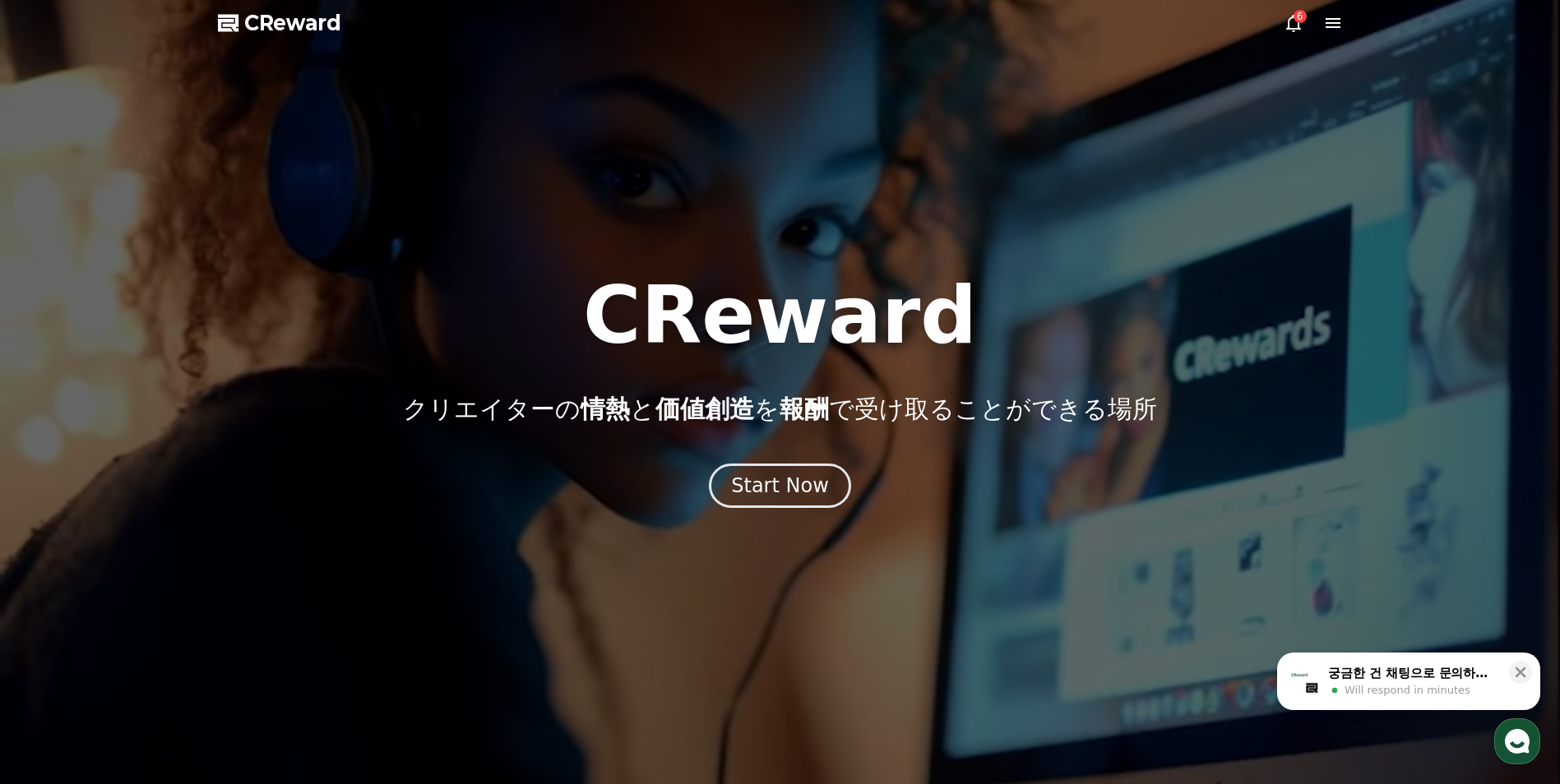
click at [1333, 32] on icon at bounding box center [1333, 23] width 20 height 20
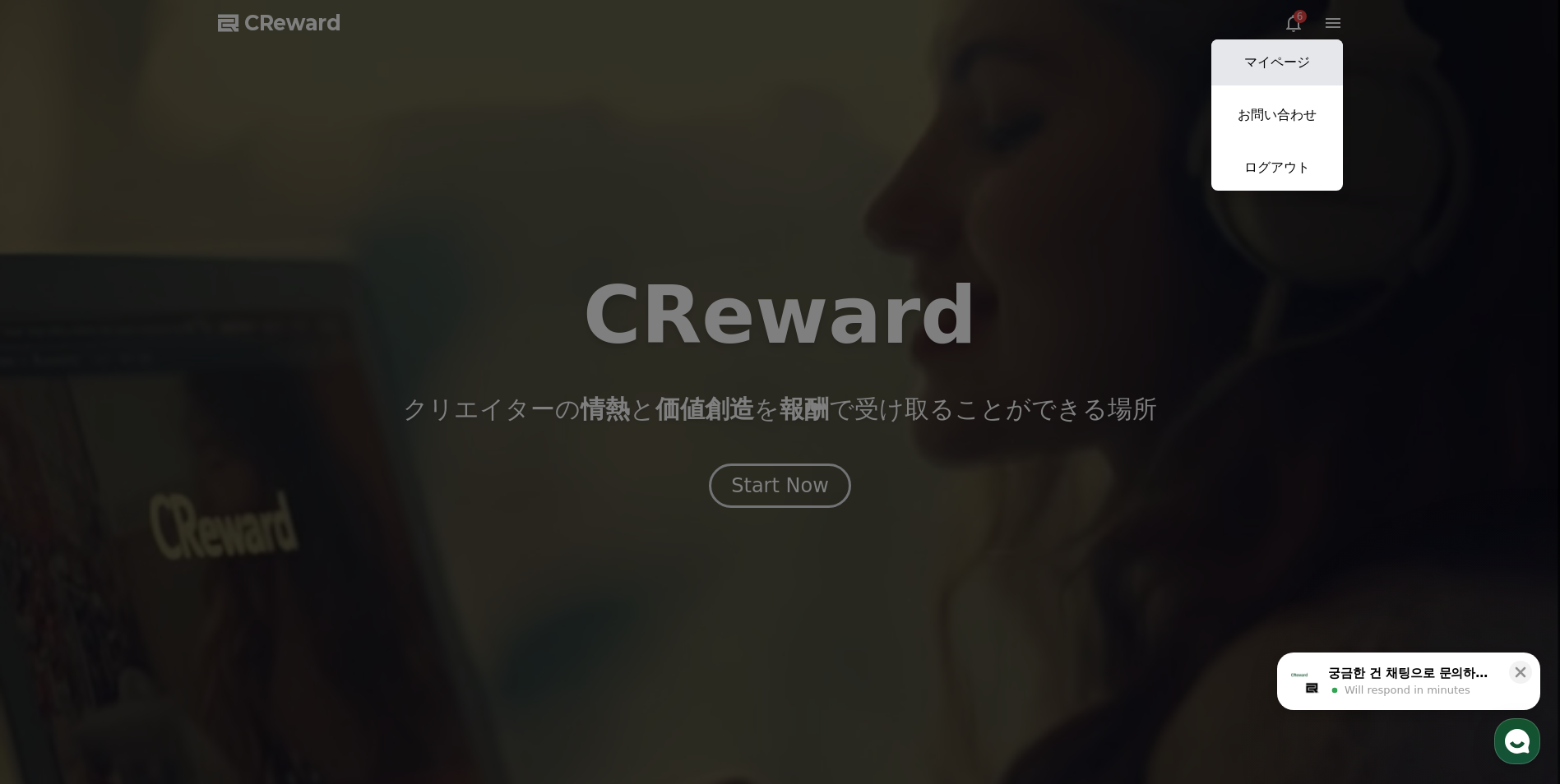
click at [1299, 69] on link "マイページ" at bounding box center [1277, 62] width 132 height 46
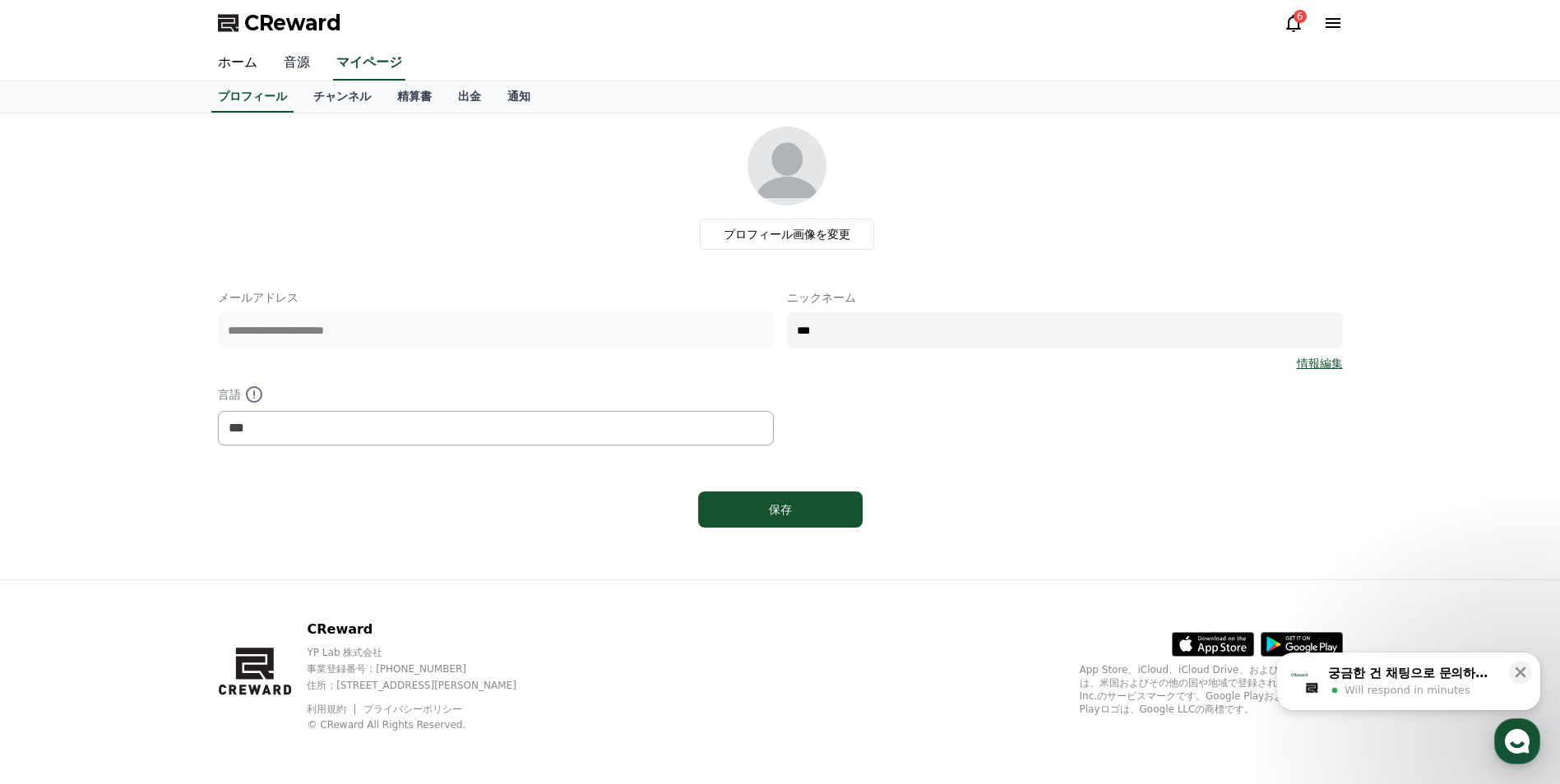
click at [292, 66] on link "音源" at bounding box center [296, 62] width 52 height 35
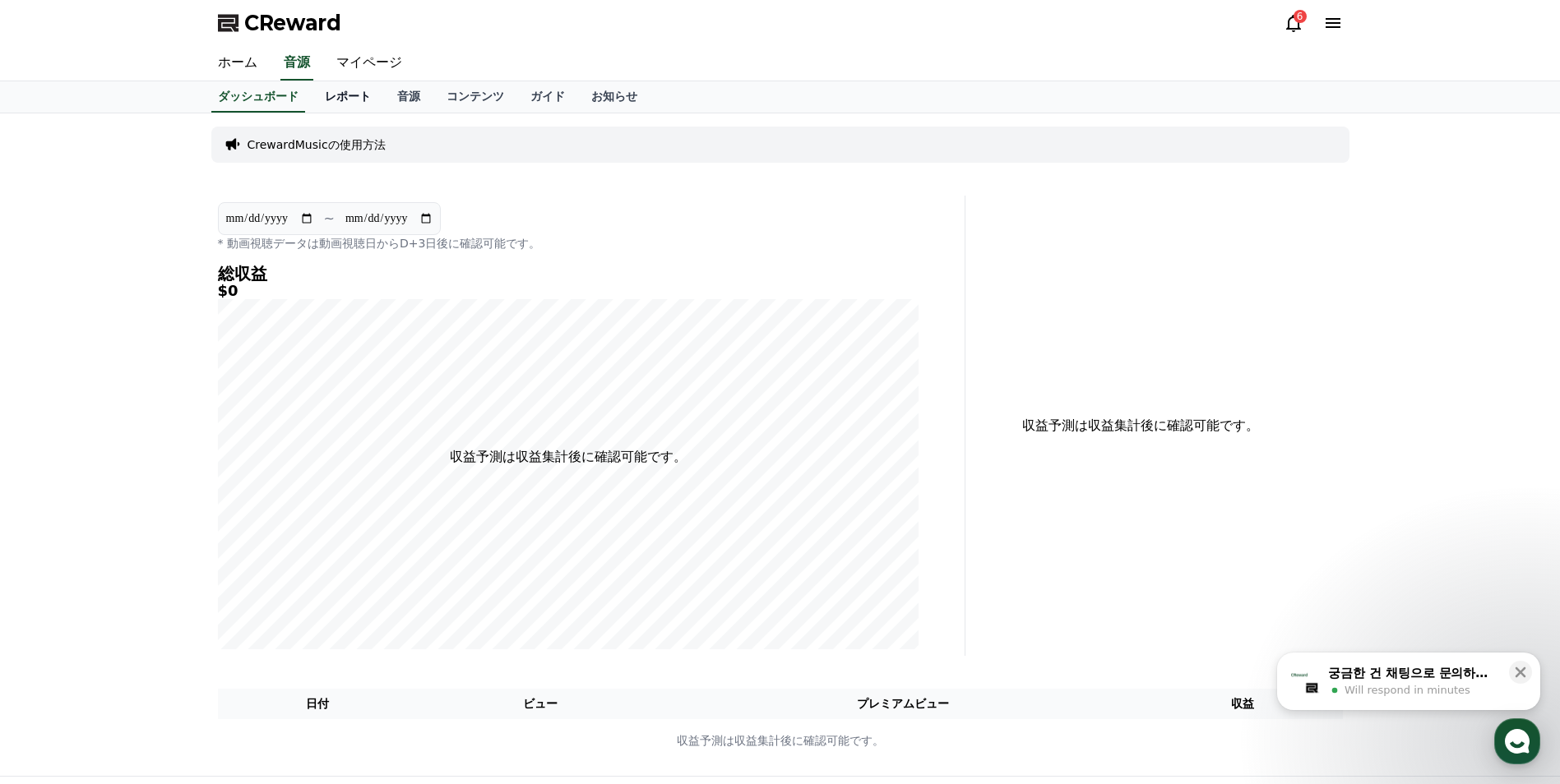
click at [312, 102] on link "レポート" at bounding box center [348, 97] width 72 height 32
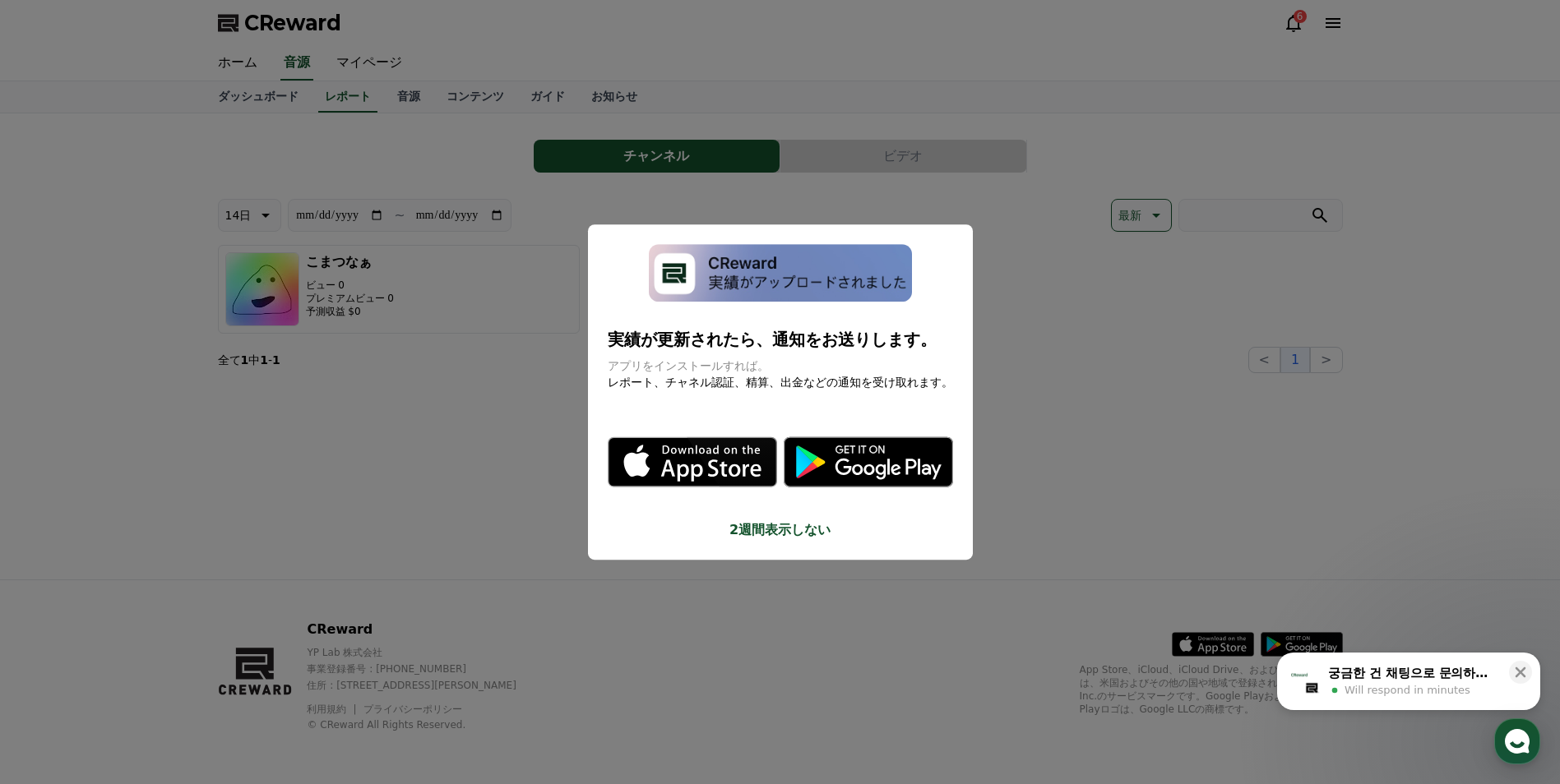
click at [350, 170] on button "close modal" at bounding box center [780, 392] width 1560 height 784
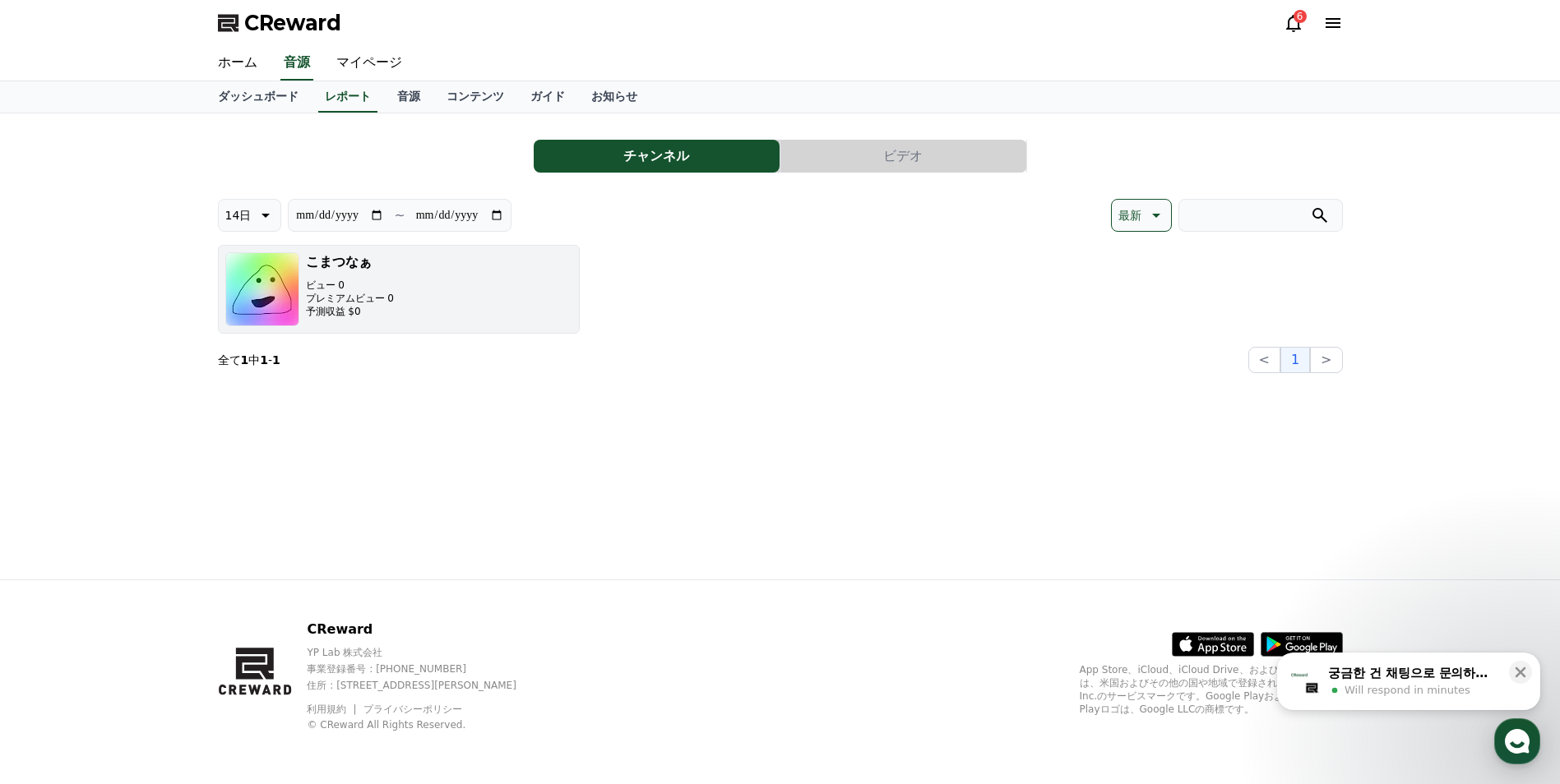
click at [262, 295] on img "button" at bounding box center [261, 289] width 74 height 74
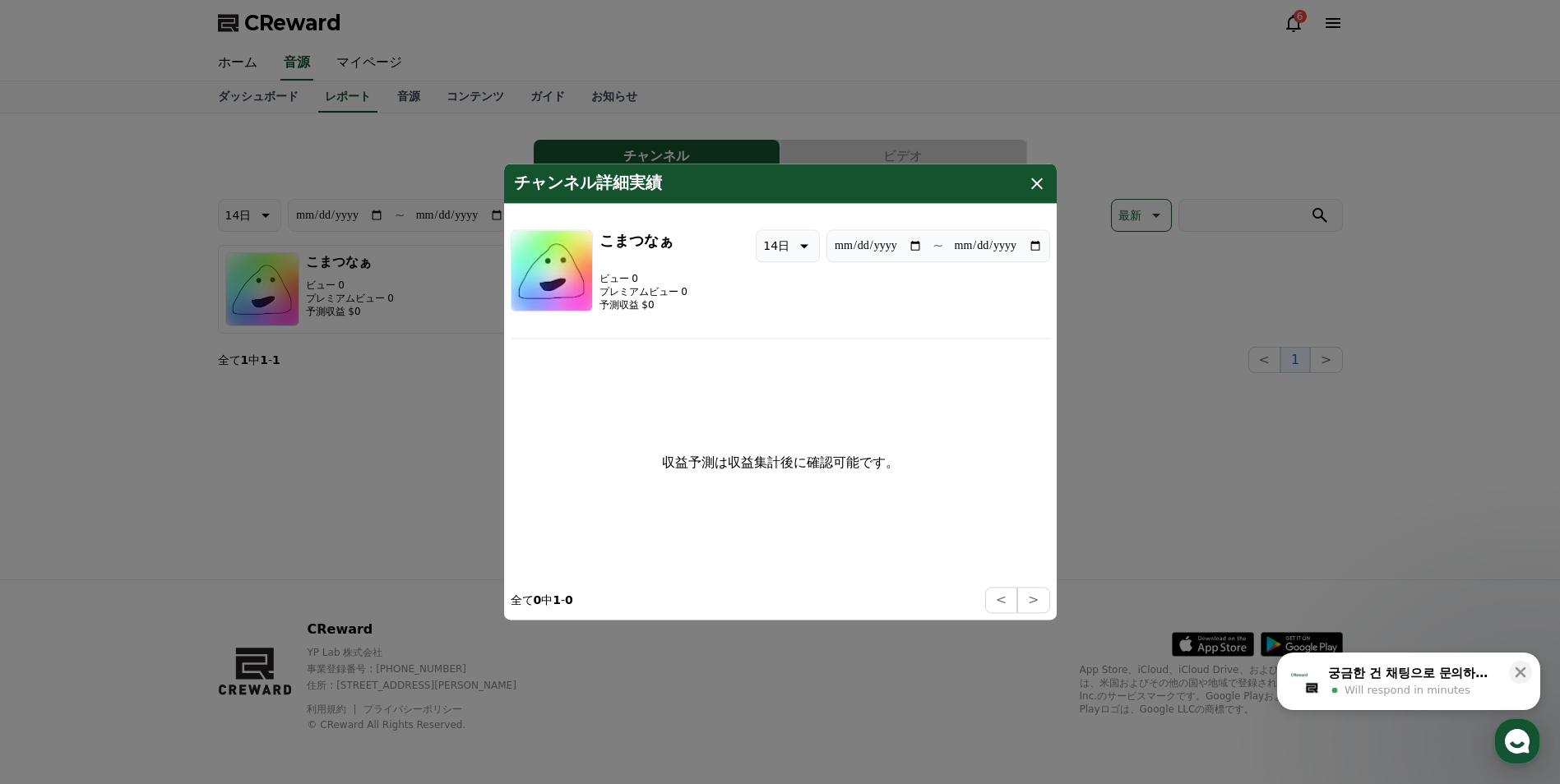
click at [1033, 176] on icon "modal" at bounding box center [1037, 183] width 20 height 20
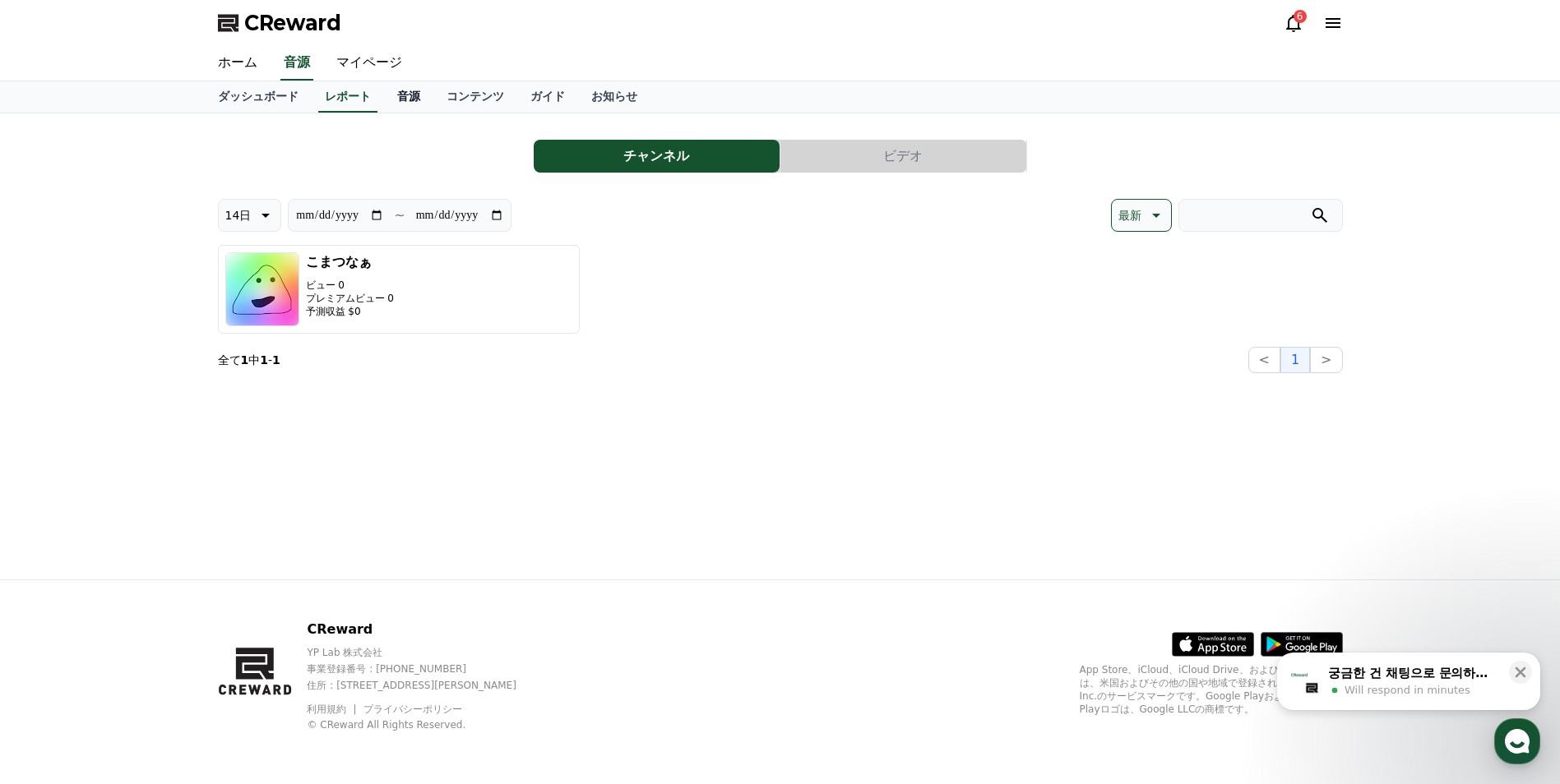
click at [384, 107] on link "音源" at bounding box center [409, 97] width 50 height 32
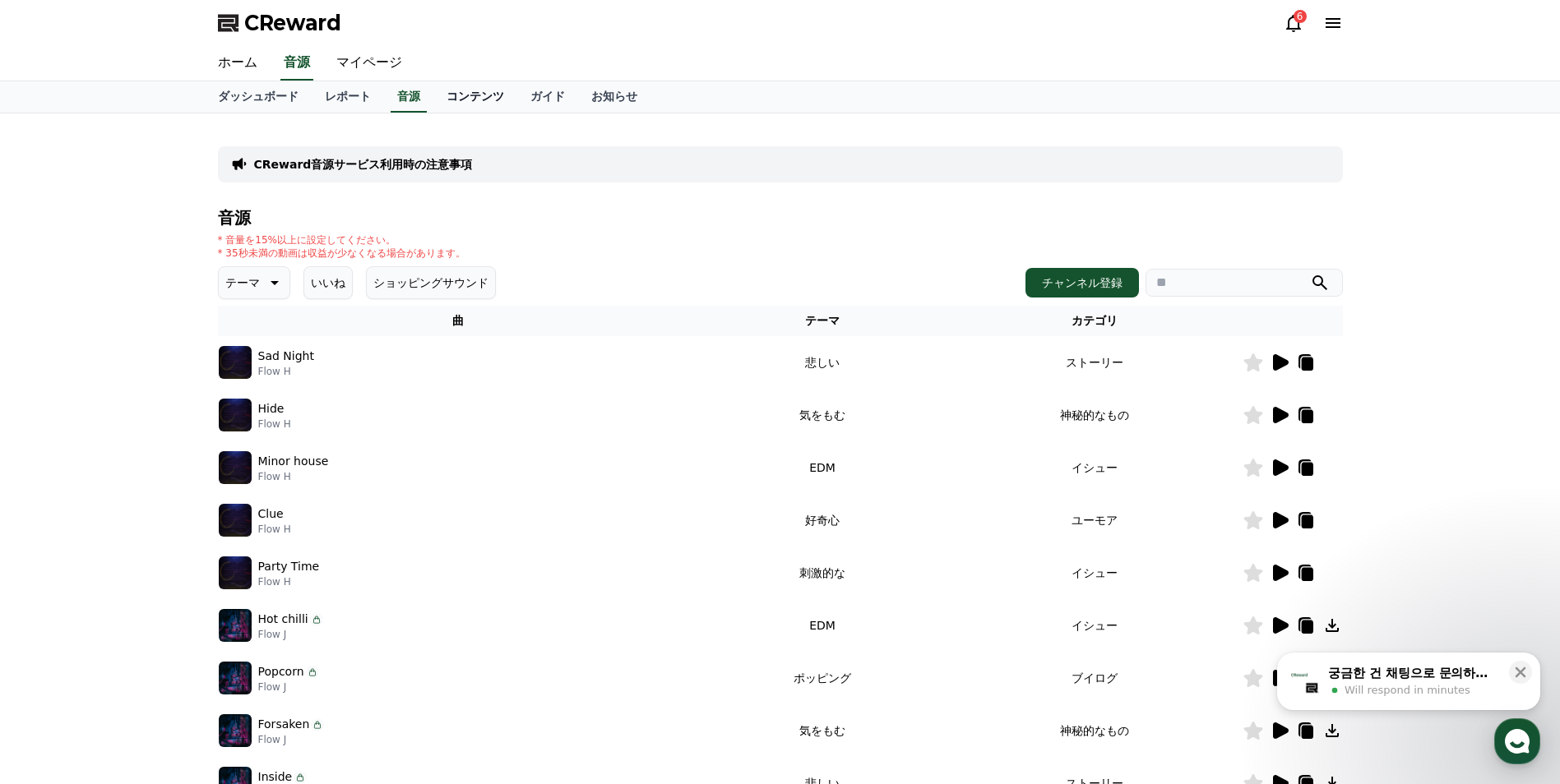
click at [433, 103] on link "コンテンツ" at bounding box center [474, 97] width 84 height 32
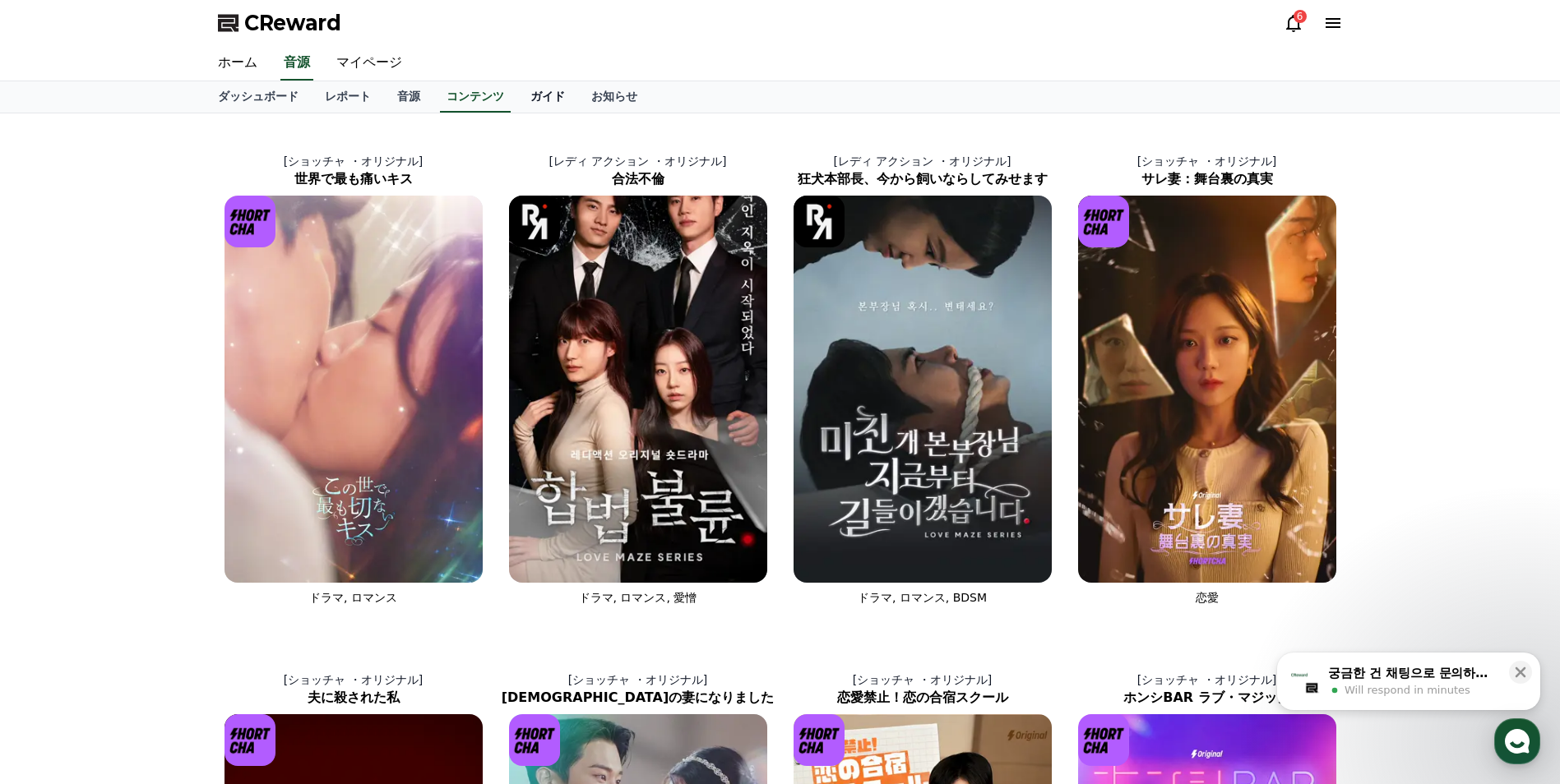
click at [517, 103] on link "ガイド" at bounding box center [547, 97] width 60 height 32
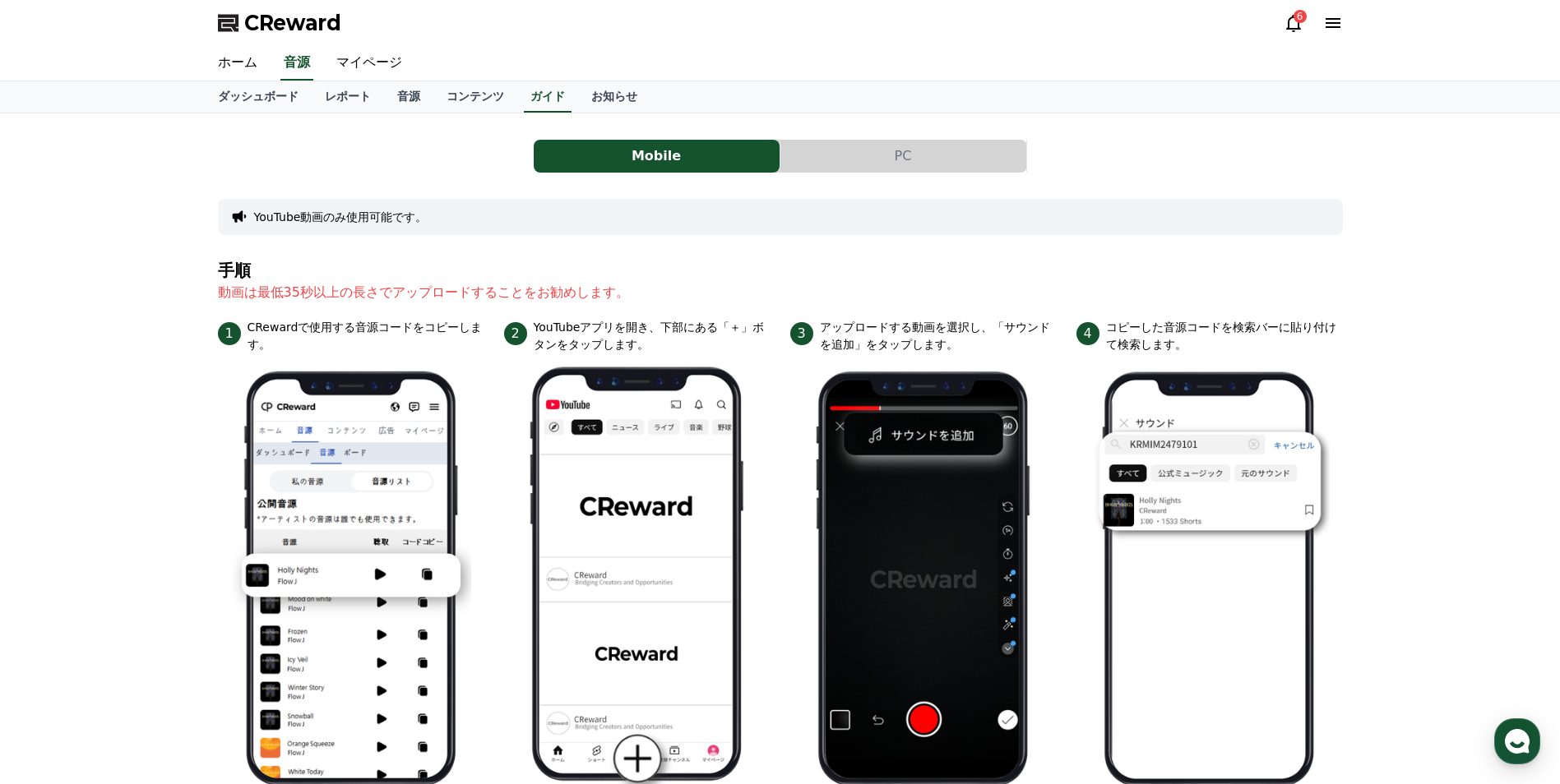
click at [846, 158] on button "PC" at bounding box center [903, 155] width 246 height 33
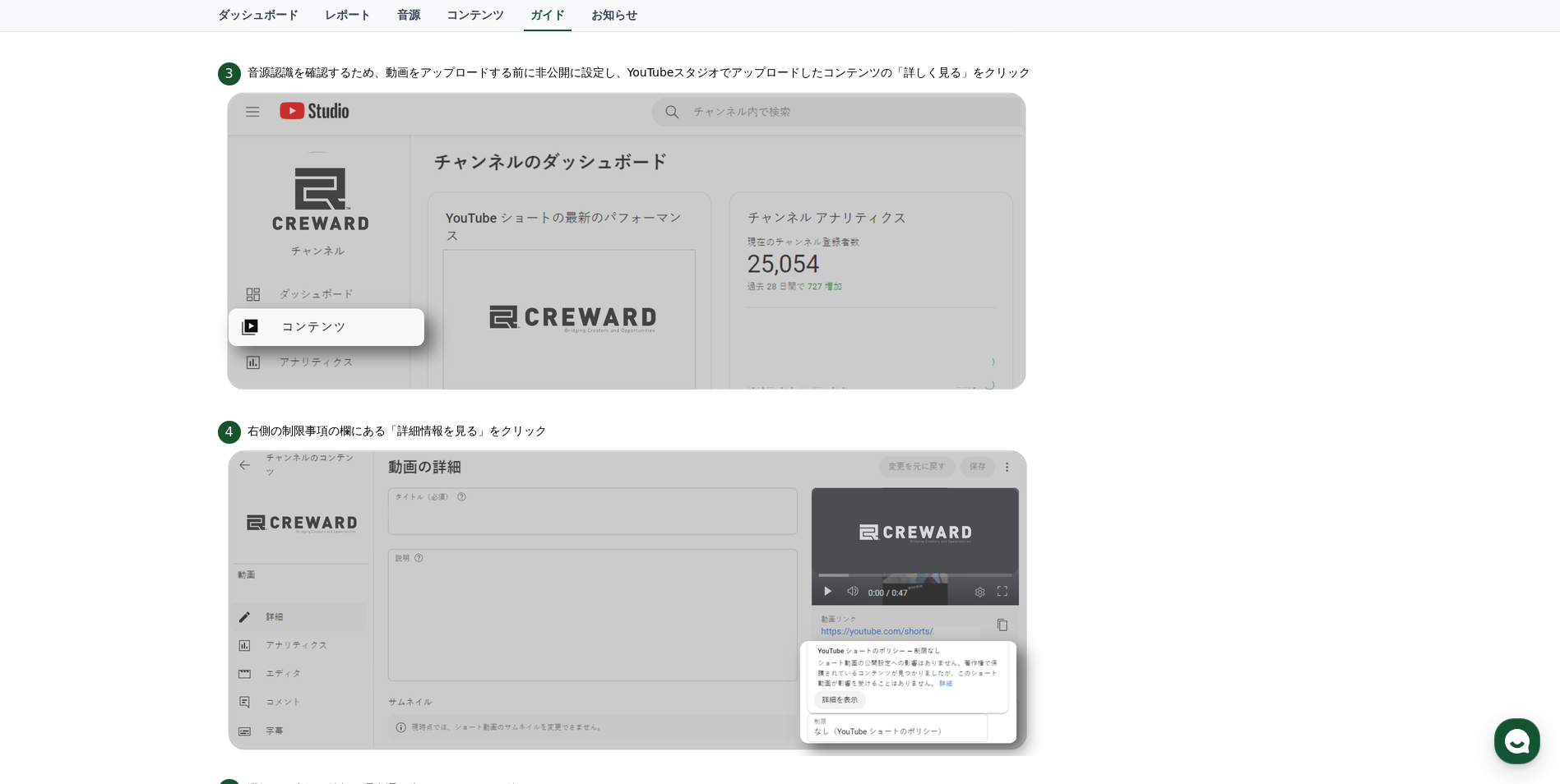
scroll to position [496, 0]
